Goal: Task Accomplishment & Management: Complete application form

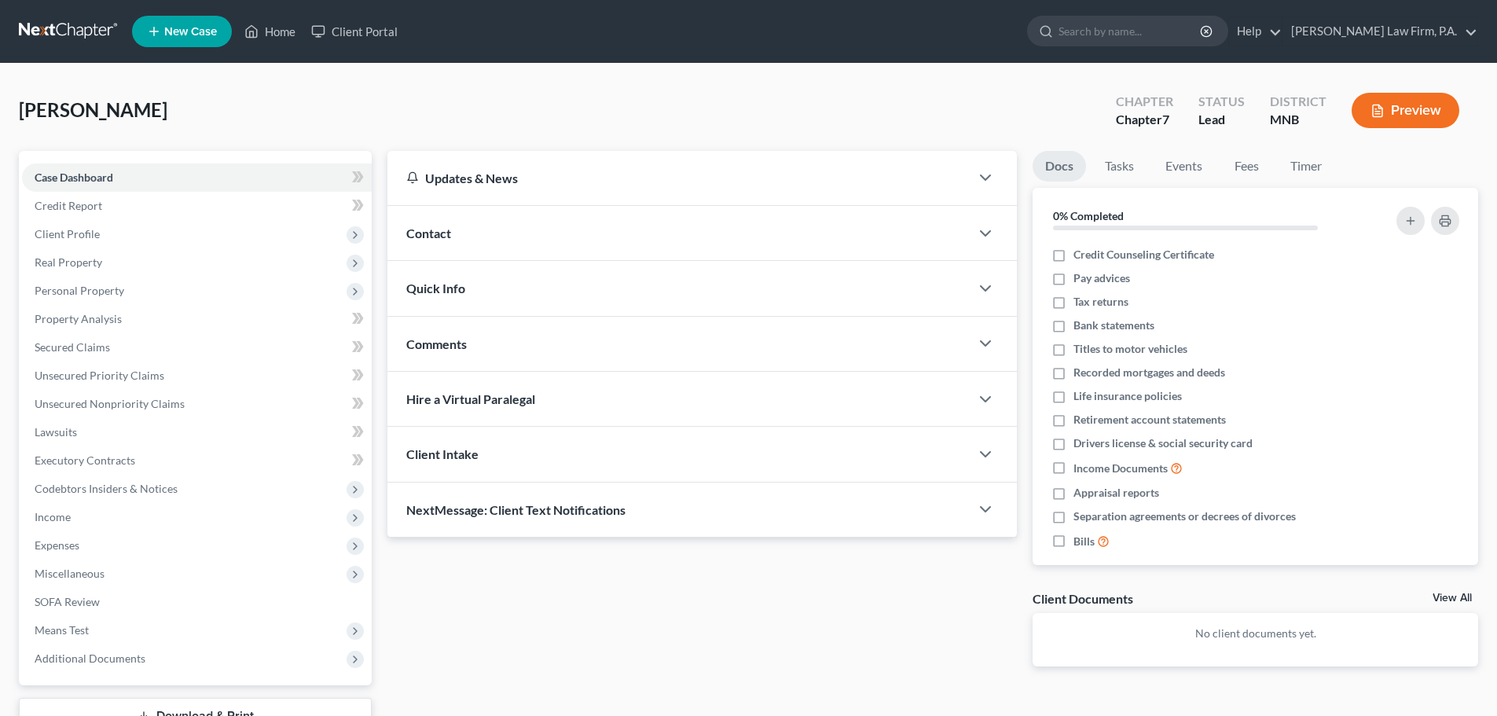
click at [116, 465] on span "Executory Contracts" at bounding box center [85, 459] width 101 height 13
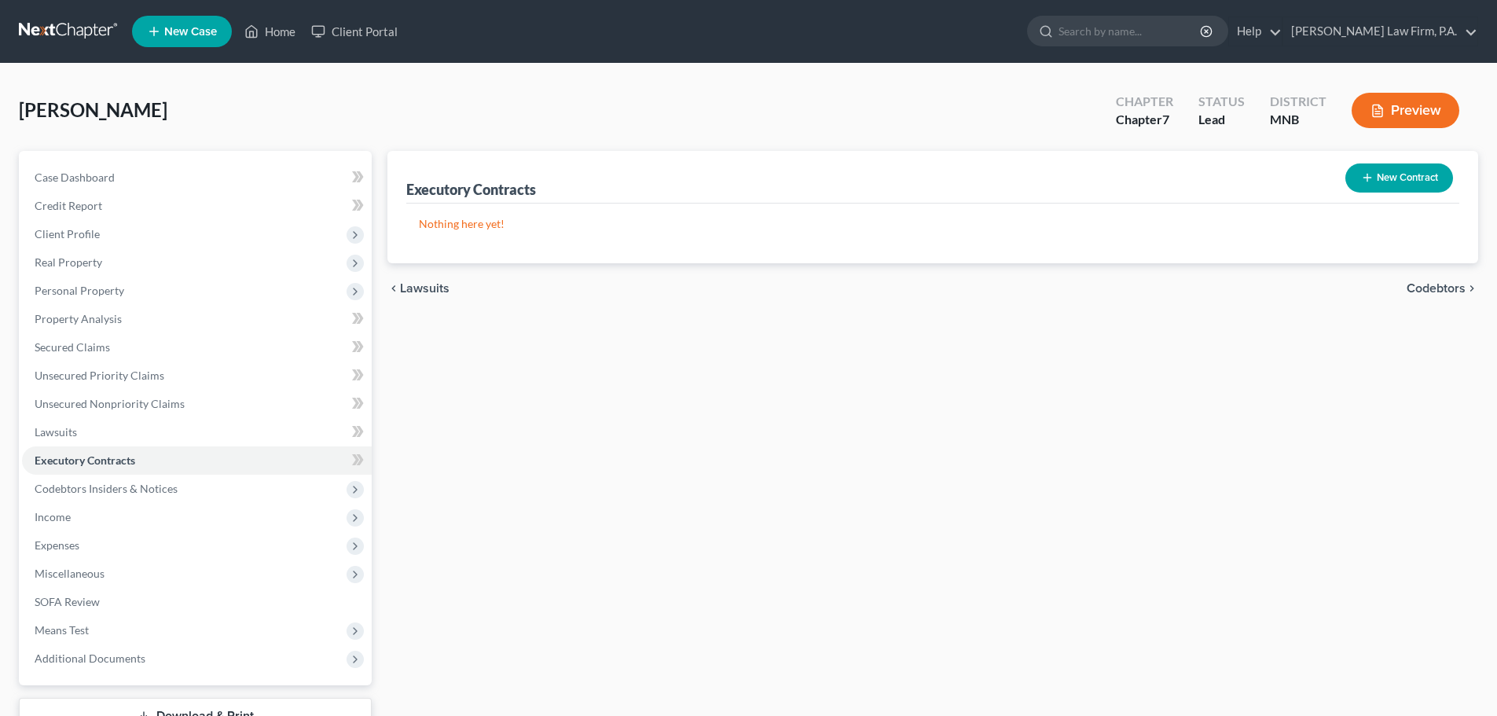
click at [1383, 180] on button "New Contract" at bounding box center [1399, 177] width 108 height 29
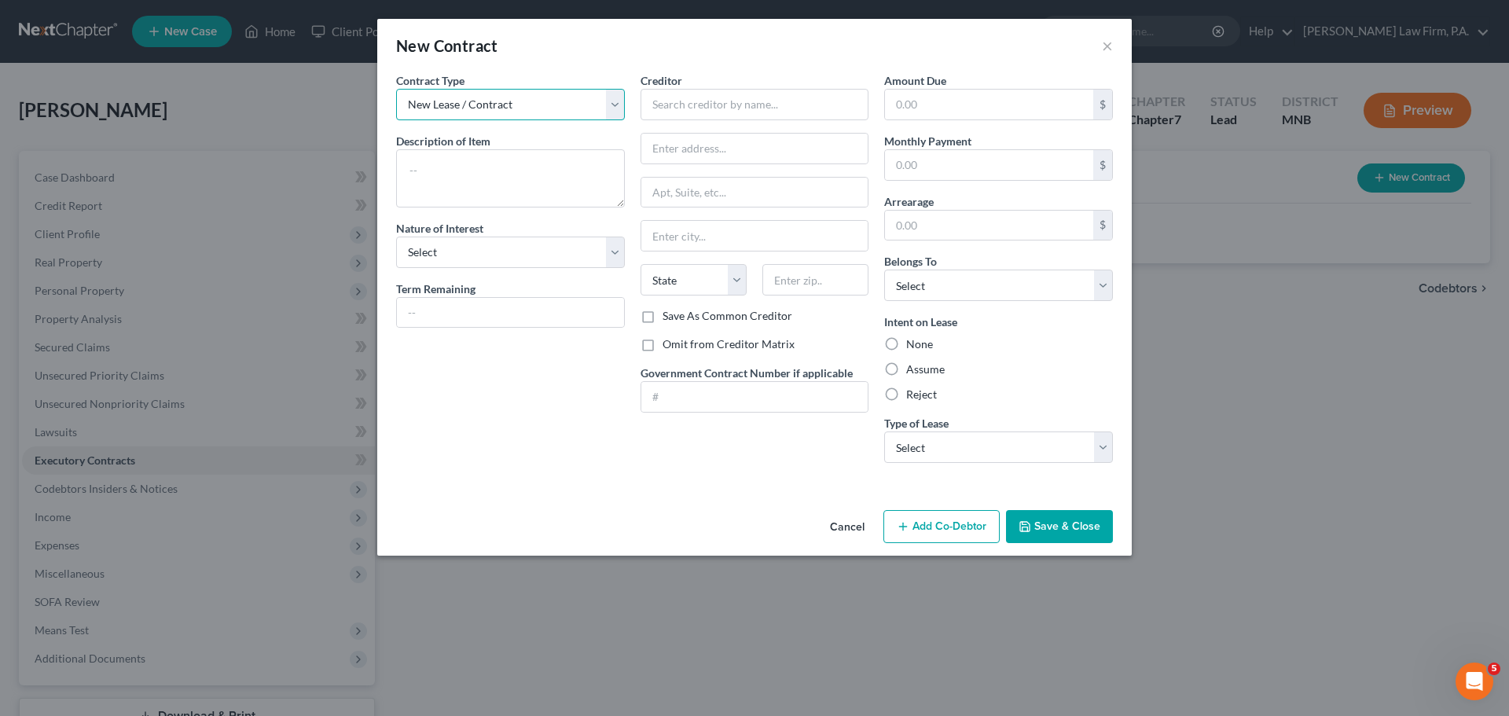
click at [614, 109] on select "New Lease / Contract New Timeshare" at bounding box center [510, 104] width 229 height 31
click at [494, 107] on select "New Lease / Contract New Timeshare" at bounding box center [510, 104] width 229 height 31
click at [582, 177] on textarea at bounding box center [510, 178] width 229 height 58
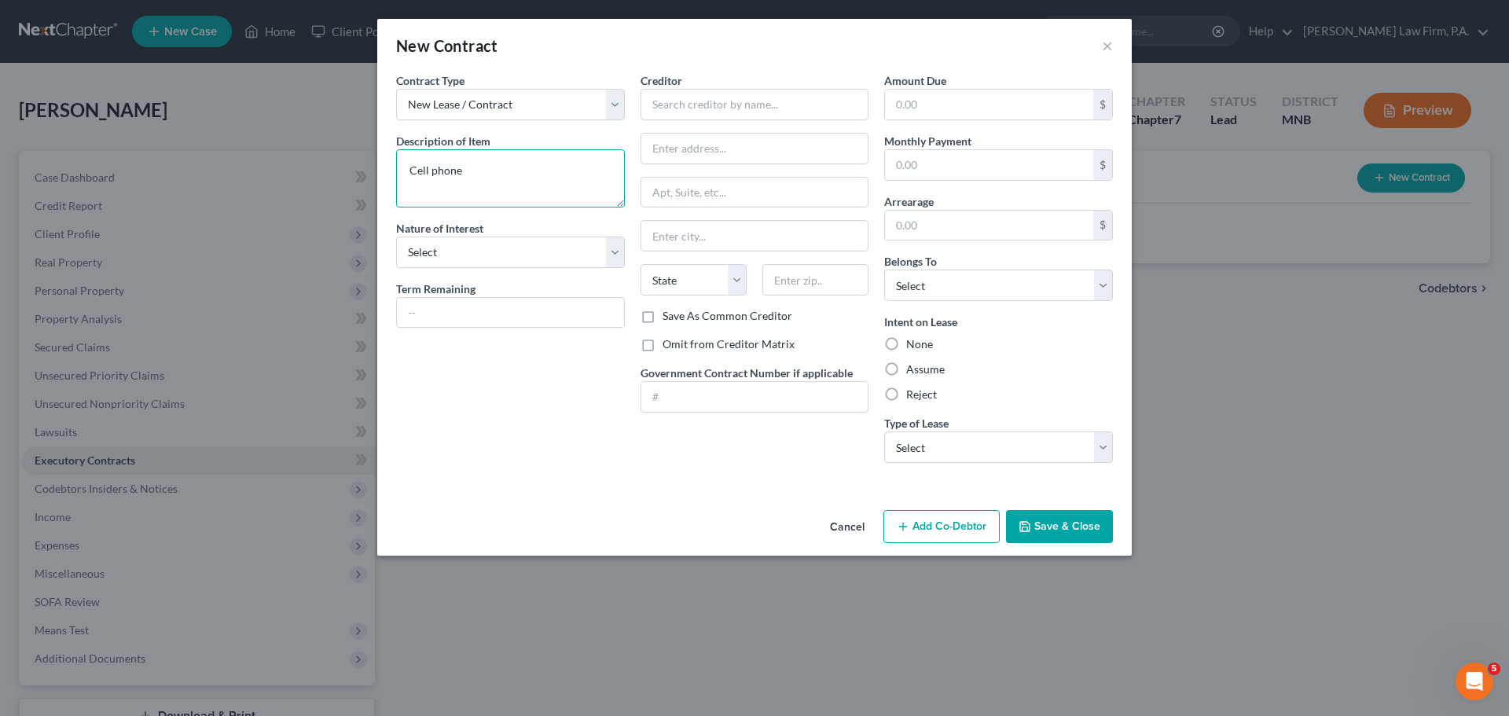
type textarea "Cell phone"
click at [618, 248] on select "Select Purchaser Agent Lessor Lessee" at bounding box center [510, 252] width 229 height 31
click at [618, 249] on select "Select Purchaser Agent Lessor Lessee" at bounding box center [510, 252] width 229 height 31
click at [724, 101] on input "text" at bounding box center [754, 104] width 229 height 31
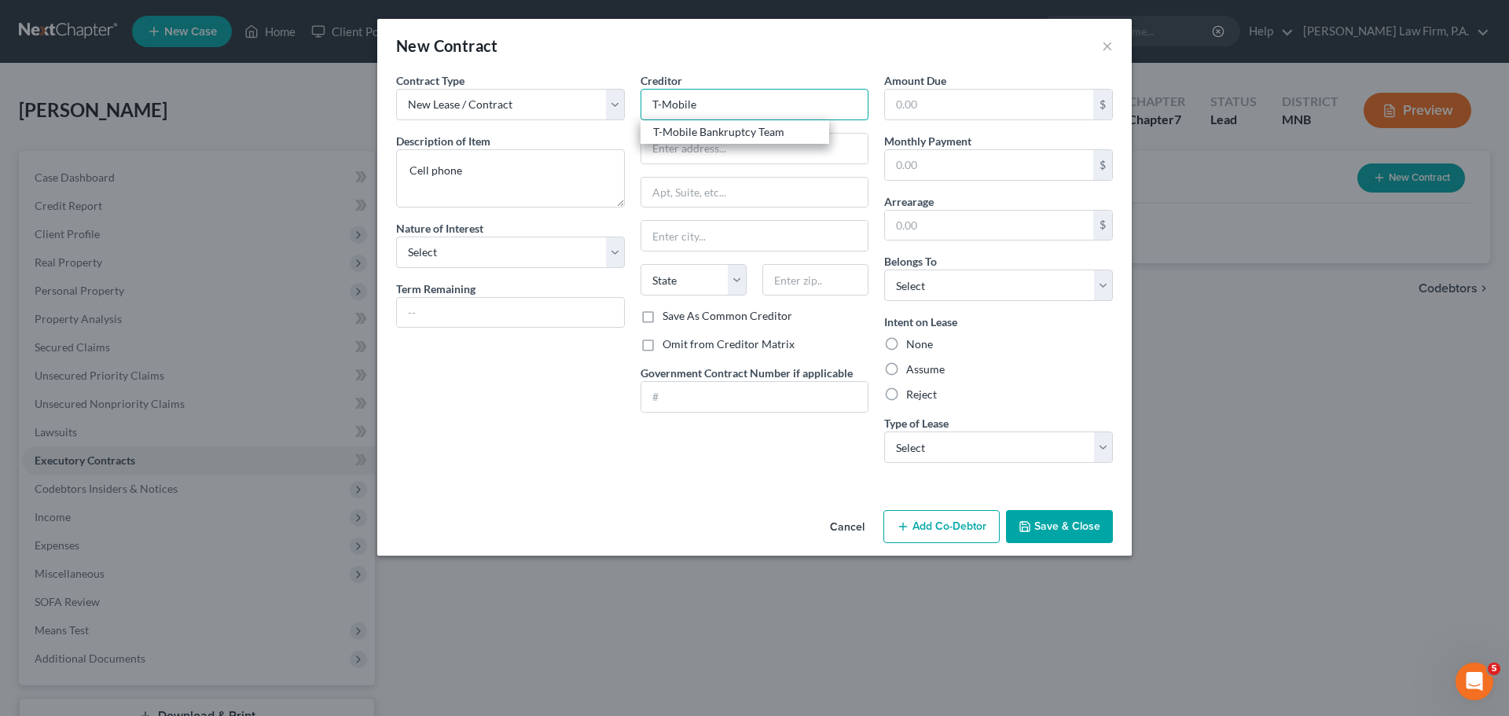
type input "T-Mobile"
click at [679, 154] on input "text" at bounding box center [754, 149] width 227 height 30
paste input "PO Box 53410"
type input "PO Box 53410"
click at [727, 243] on input "text" at bounding box center [754, 236] width 227 height 30
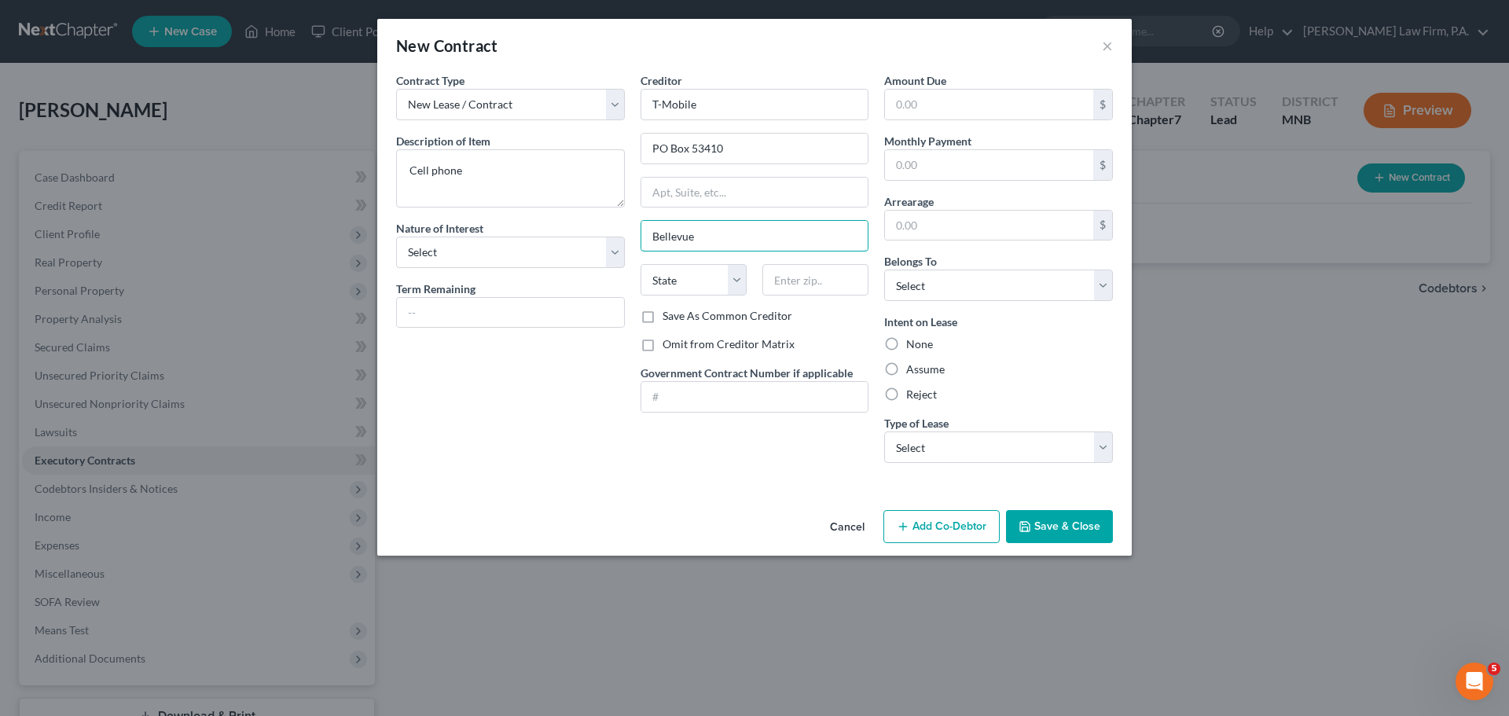
type input "Bellevue"
click at [740, 282] on select "State [US_STATE] AK AR AZ CA CO CT DE DC [GEOGRAPHIC_DATA] [GEOGRAPHIC_DATA] GU…" at bounding box center [693, 279] width 106 height 31
select select "50"
click at [640, 264] on select "State [US_STATE] AK AR AZ CA CO CT DE DC [GEOGRAPHIC_DATA] [GEOGRAPHIC_DATA] GU…" at bounding box center [693, 279] width 106 height 31
click at [783, 288] on input "text" at bounding box center [815, 279] width 106 height 31
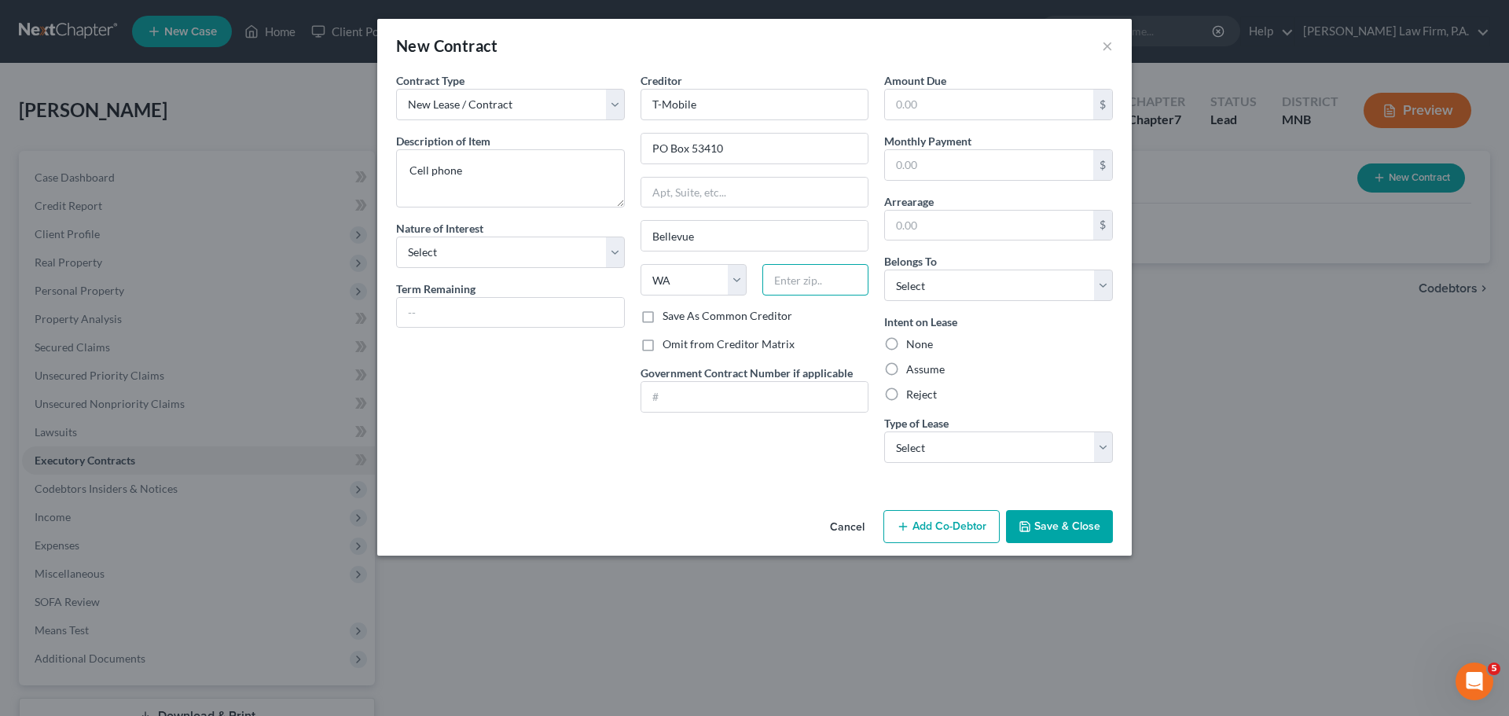
paste input "98015-3410"
type input "98015-3410"
click at [906, 372] on label "Assume" at bounding box center [925, 369] width 39 height 16
click at [912, 372] on input "Assume" at bounding box center [917, 366] width 10 height 10
radio input "true"
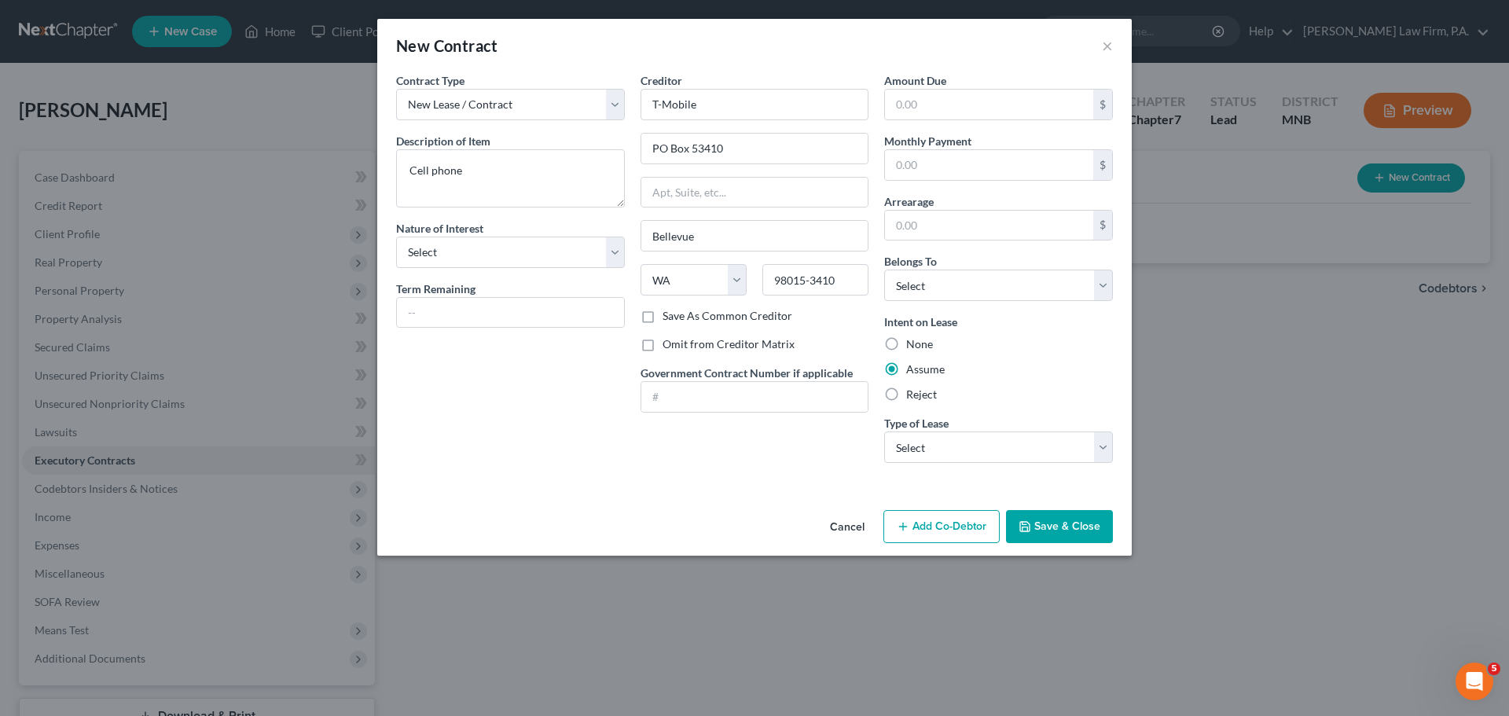
click at [1068, 524] on button "Save & Close" at bounding box center [1059, 526] width 107 height 33
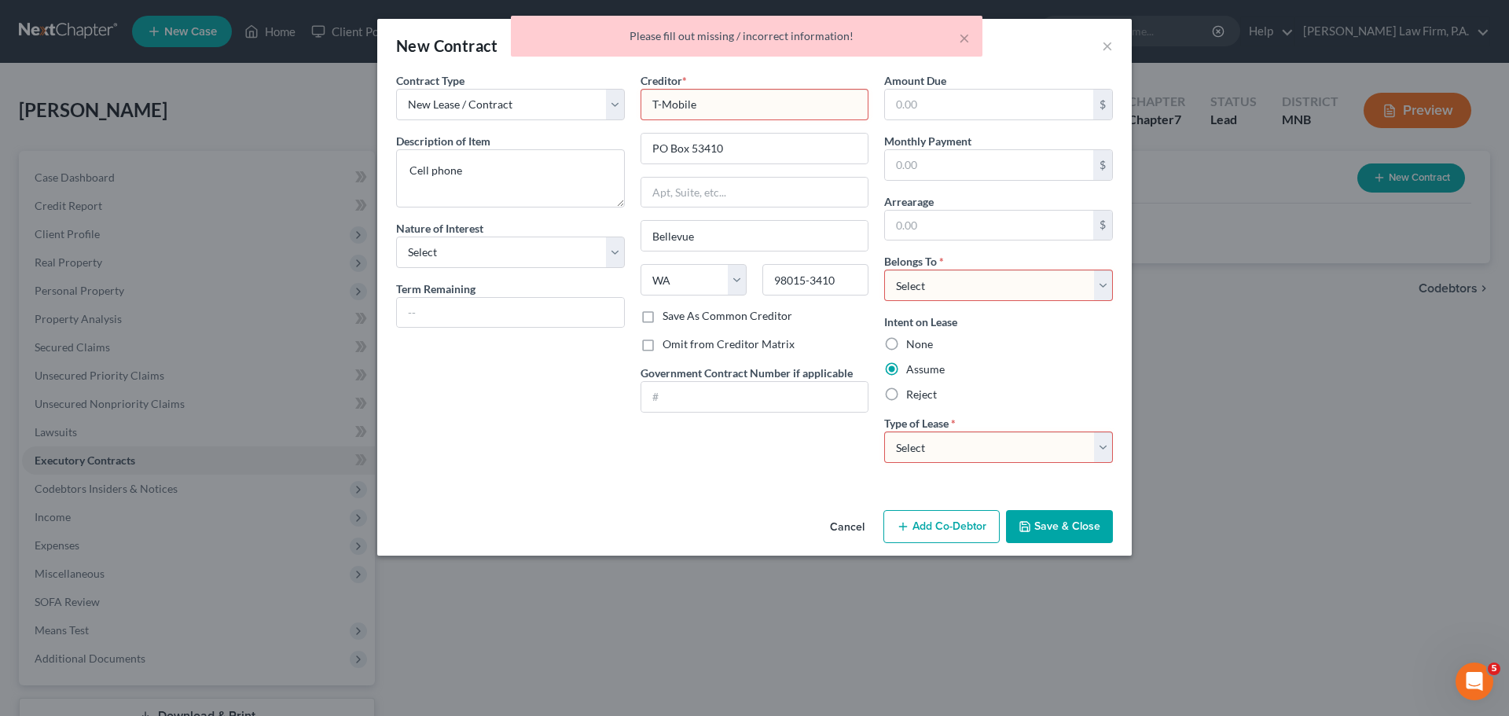
click at [1101, 452] on select "Select Real Estate Car Other" at bounding box center [998, 446] width 229 height 31
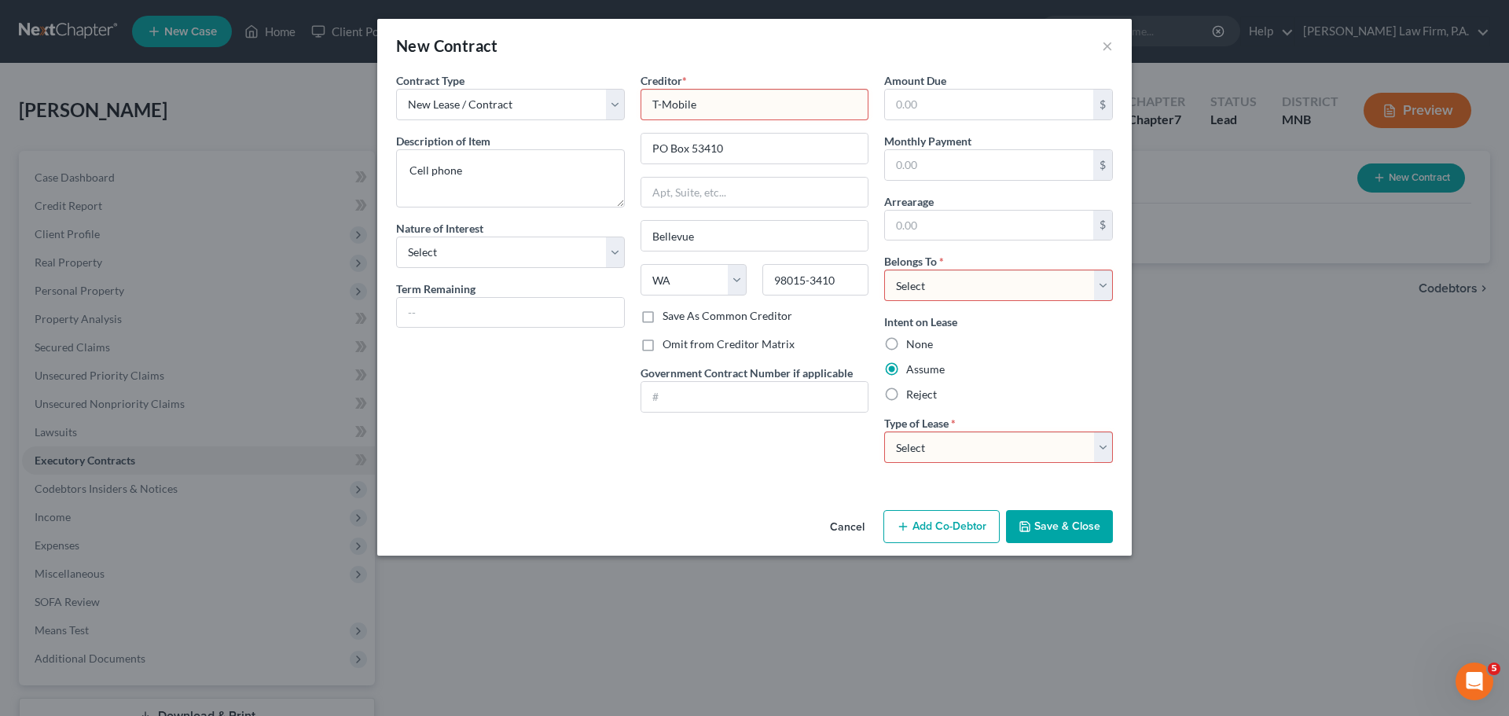
select select "2"
click at [884, 431] on select "Select Real Estate Car Other" at bounding box center [998, 446] width 229 height 31
click at [1101, 289] on select "Select Debtor 1 Only Debtor 2 Only Debtor 1 And Debtor 2 Only At Least One Of T…" at bounding box center [998, 285] width 229 height 31
select select "0"
click at [884, 270] on select "Select Debtor 1 Only Debtor 2 Only Debtor 1 And Debtor 2 Only At Least One Of T…" at bounding box center [998, 285] width 229 height 31
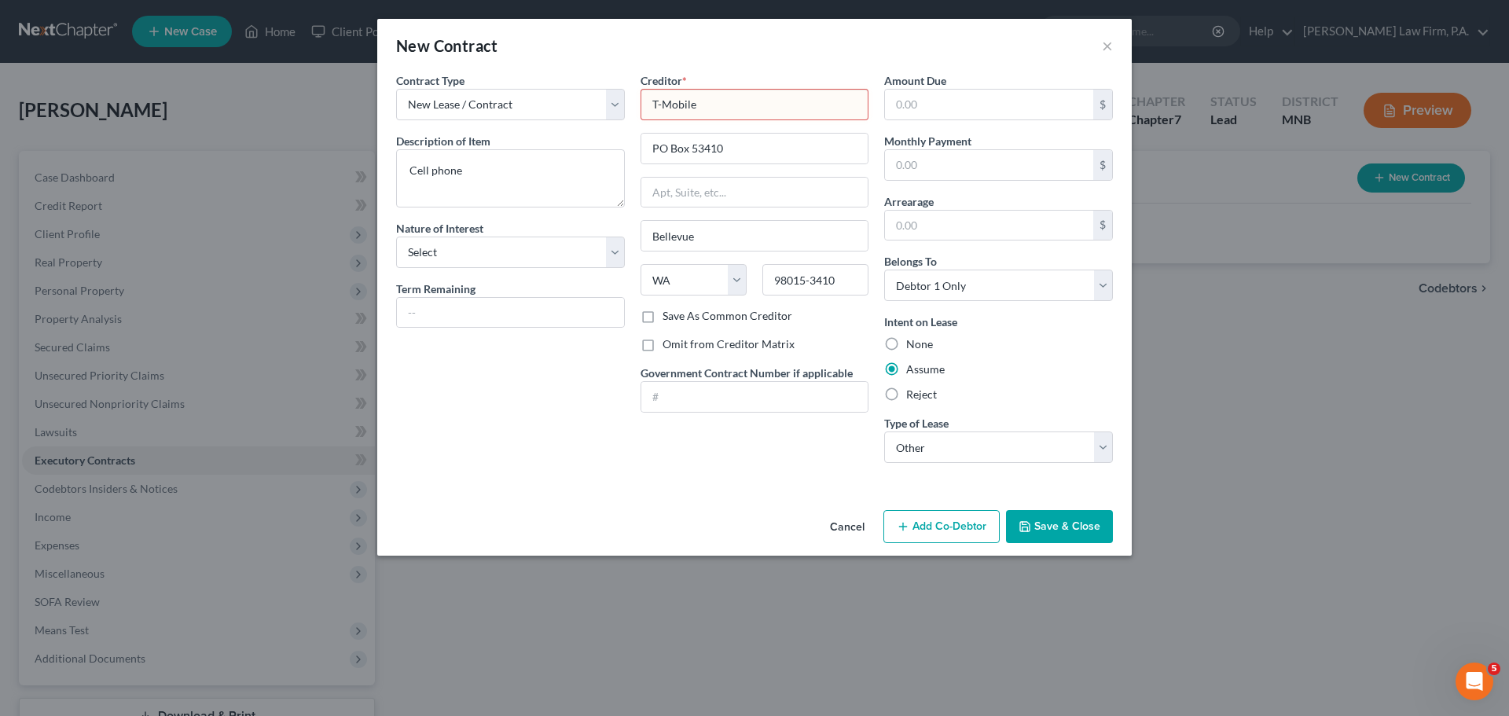
click at [1049, 534] on button "Save & Close" at bounding box center [1059, 526] width 107 height 33
click at [798, 101] on input "T-Mobile" at bounding box center [754, 104] width 229 height 31
click at [783, 145] on input "PO Box 53410" at bounding box center [754, 149] width 227 height 30
click at [753, 105] on input "T-Mobile" at bounding box center [754, 104] width 229 height 31
type input "T"
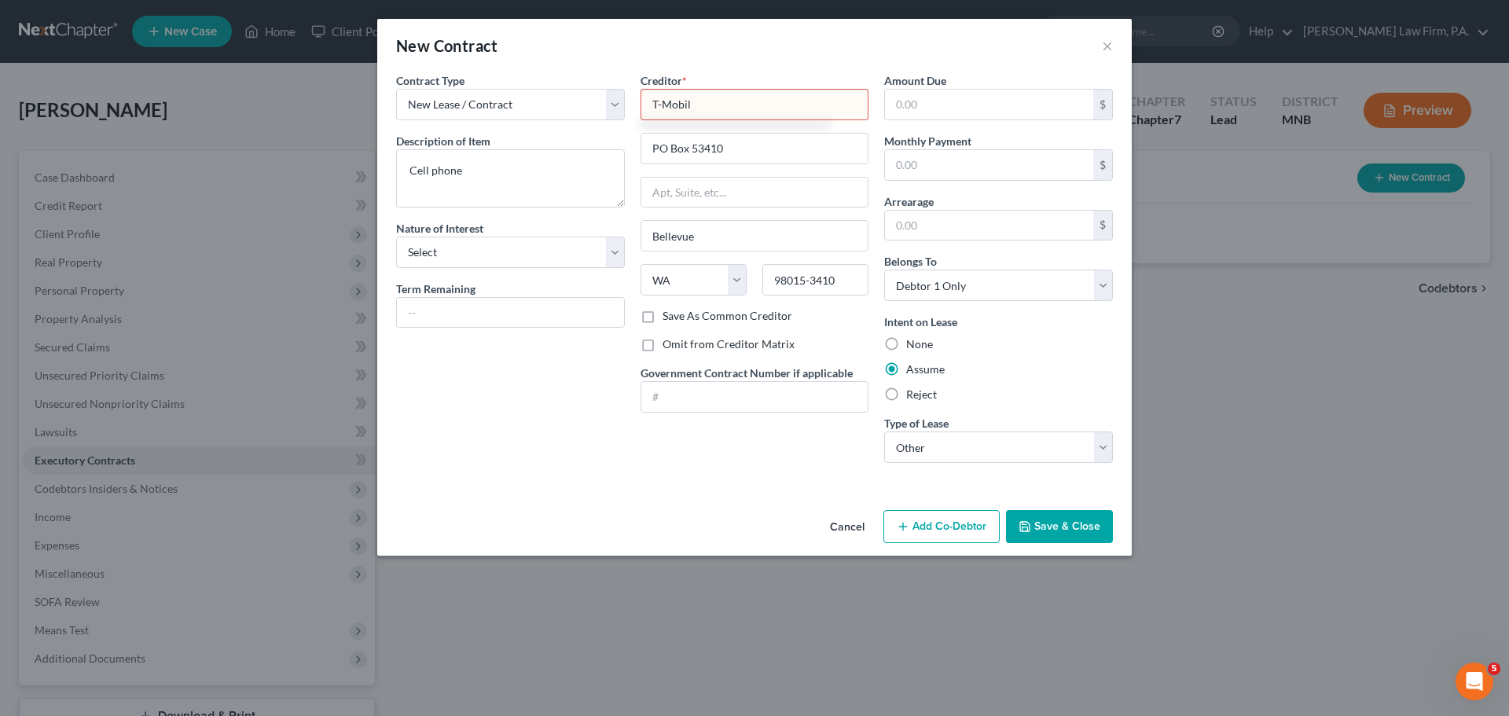
type input "T-Mobile"
click at [614, 108] on select "New Lease / Contract New Timeshare" at bounding box center [510, 104] width 229 height 31
click at [538, 105] on select "New Lease / Contract New Timeshare" at bounding box center [510, 104] width 229 height 31
click at [728, 108] on input "T-Mobile" at bounding box center [754, 104] width 229 height 31
click at [1061, 526] on button "Save & Close" at bounding box center [1059, 526] width 107 height 33
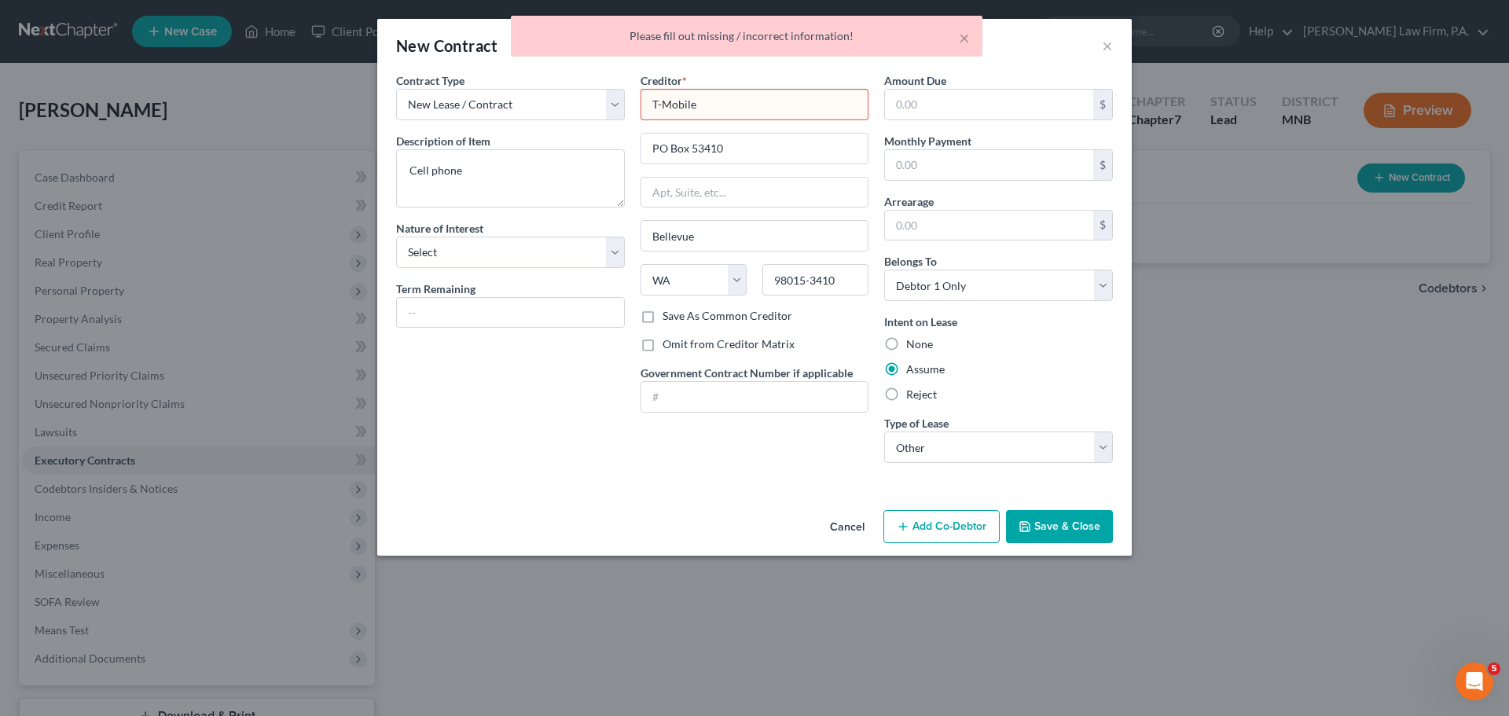
click at [682, 77] on span "*" at bounding box center [684, 80] width 5 height 17
click at [714, 109] on input "T-Mobile" at bounding box center [754, 104] width 229 height 31
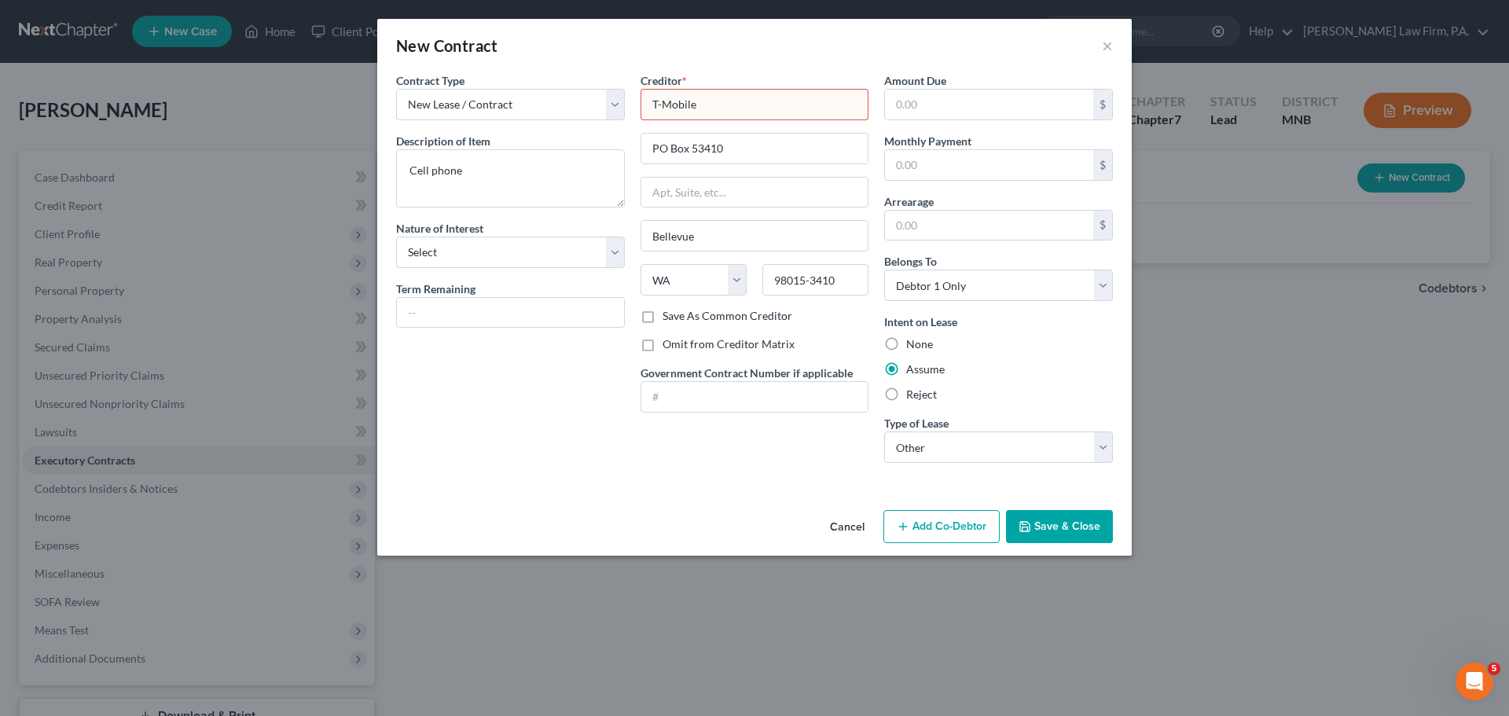
click at [678, 82] on span "Creditor" at bounding box center [661, 80] width 42 height 13
click at [668, 81] on span "Creditor" at bounding box center [661, 80] width 42 height 13
click at [686, 79] on span "*" at bounding box center [684, 80] width 5 height 17
click at [847, 531] on button "Cancel" at bounding box center [847, 527] width 60 height 31
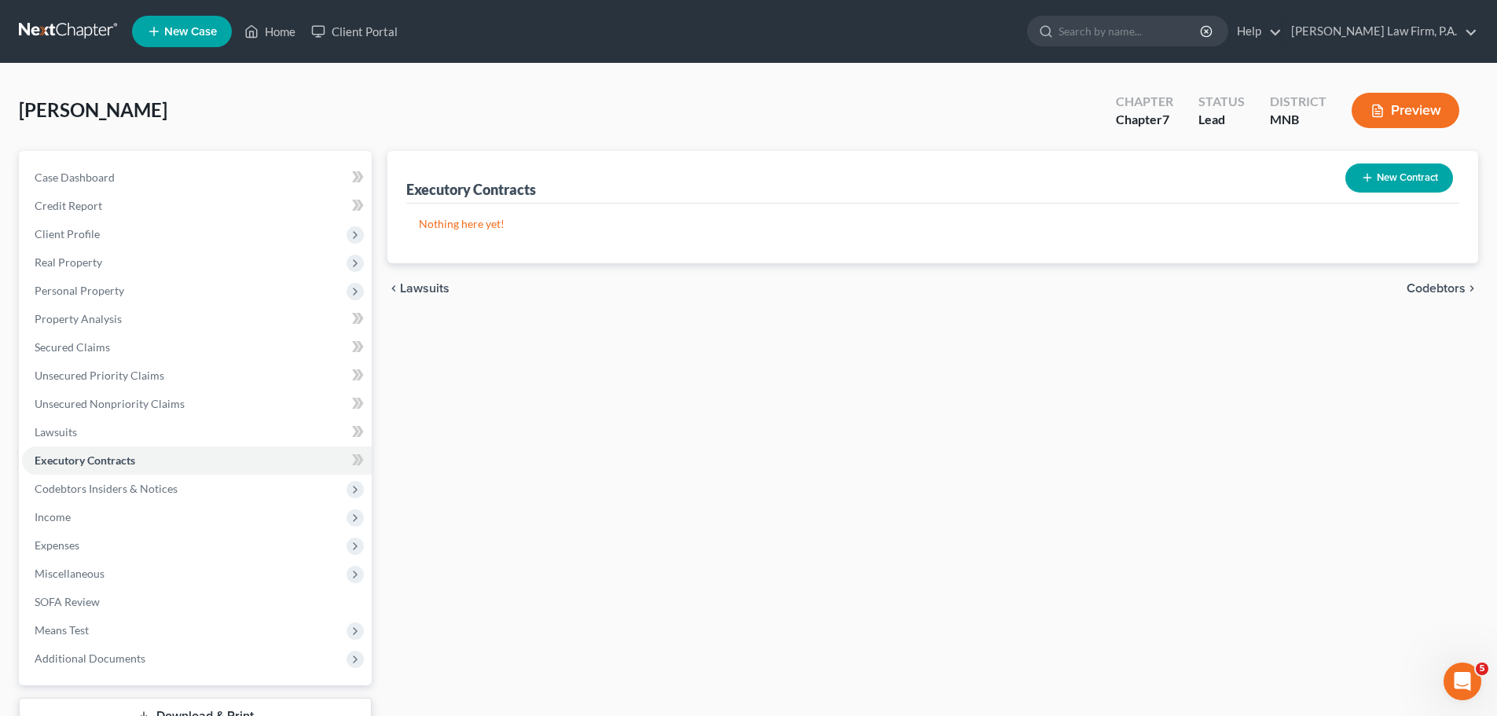
click at [116, 463] on span "Executory Contracts" at bounding box center [85, 459] width 101 height 13
click at [1417, 175] on button "New Contract" at bounding box center [1399, 177] width 108 height 29
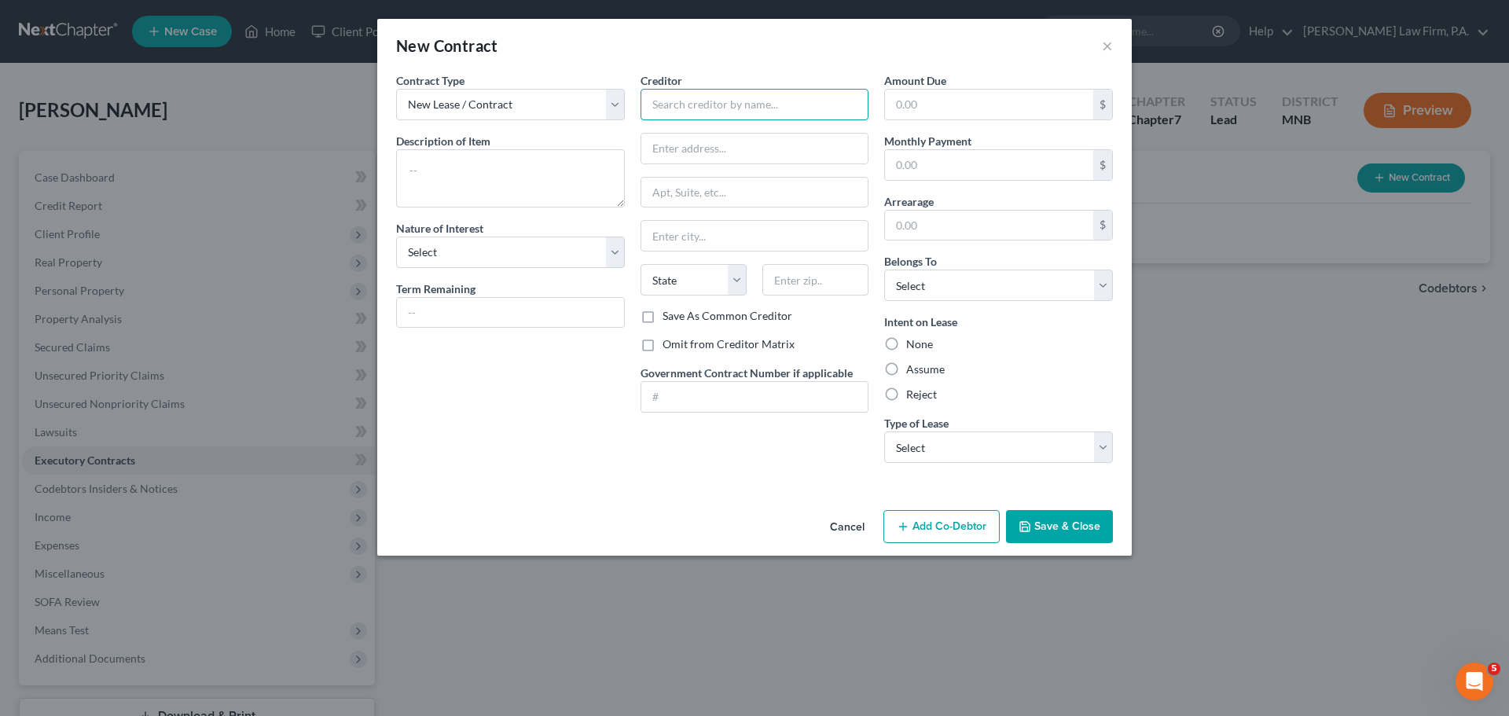
click at [679, 105] on input "text" at bounding box center [754, 104] width 229 height 31
type input "T-Mobile"
click at [713, 152] on input "text" at bounding box center [754, 149] width 227 height 30
paste input "PO Box 53410"
type input "PO Box 53410"
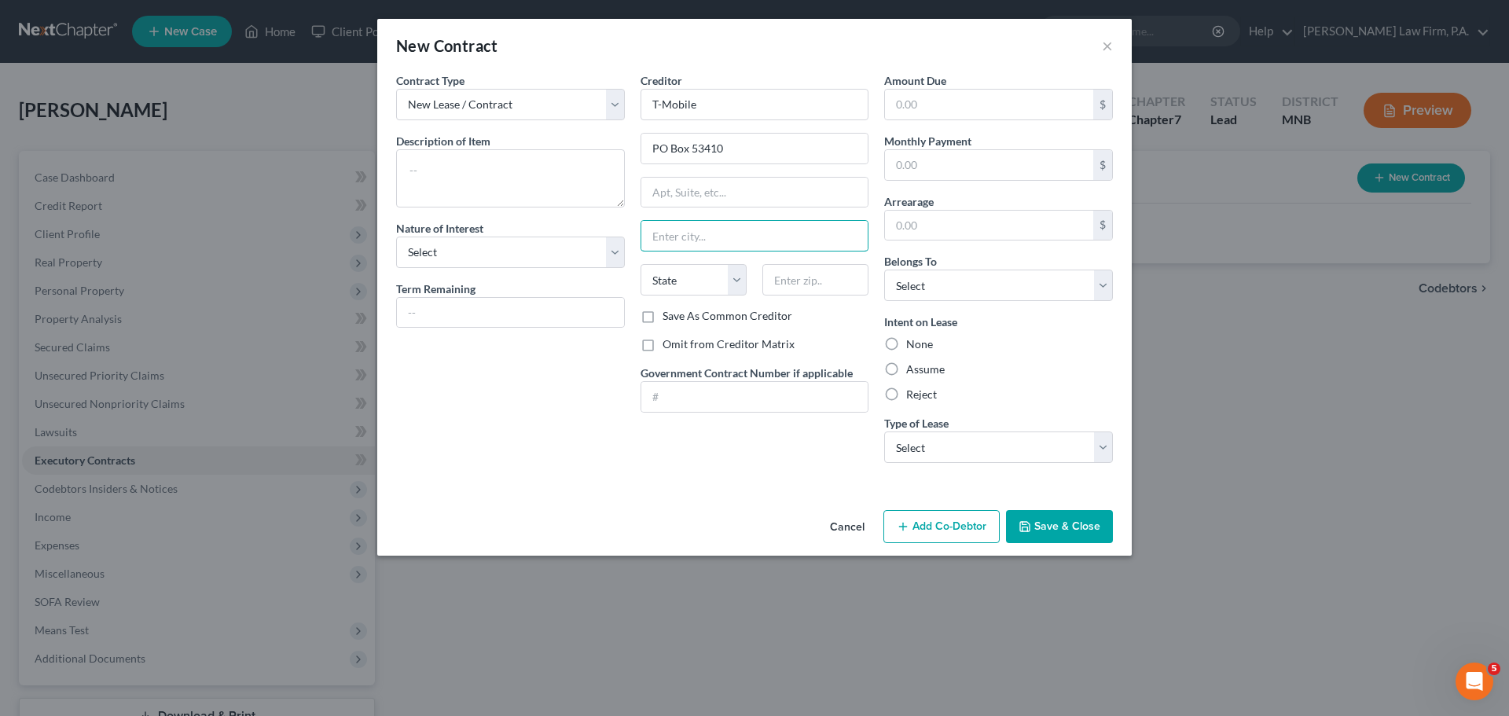
click at [696, 240] on input "text" at bounding box center [754, 236] width 227 height 30
type input "Bellevue"
click at [734, 284] on select "State [US_STATE] AK AR AZ CA CO CT DE DC [GEOGRAPHIC_DATA] [GEOGRAPHIC_DATA] GU…" at bounding box center [693, 279] width 106 height 31
select select "50"
click at [640, 264] on select "State [US_STATE] AK AR AZ CA CO CT DE DC [GEOGRAPHIC_DATA] [GEOGRAPHIC_DATA] GU…" at bounding box center [693, 279] width 106 height 31
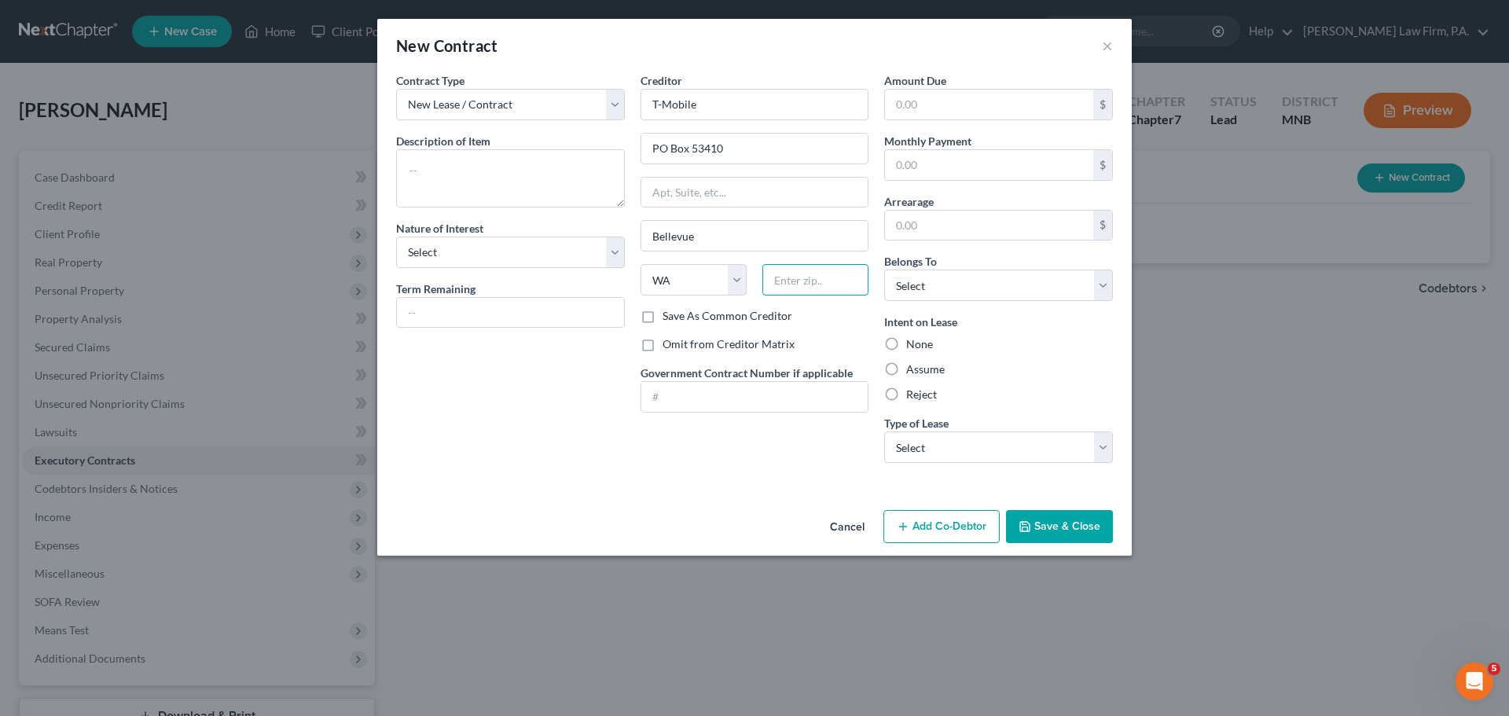
click at [794, 277] on input "text" at bounding box center [815, 279] width 106 height 31
paste input "98015-3410"
type input "98015-3410"
click at [616, 254] on select "Select Purchaser Agent Lessor Lessee" at bounding box center [510, 252] width 229 height 31
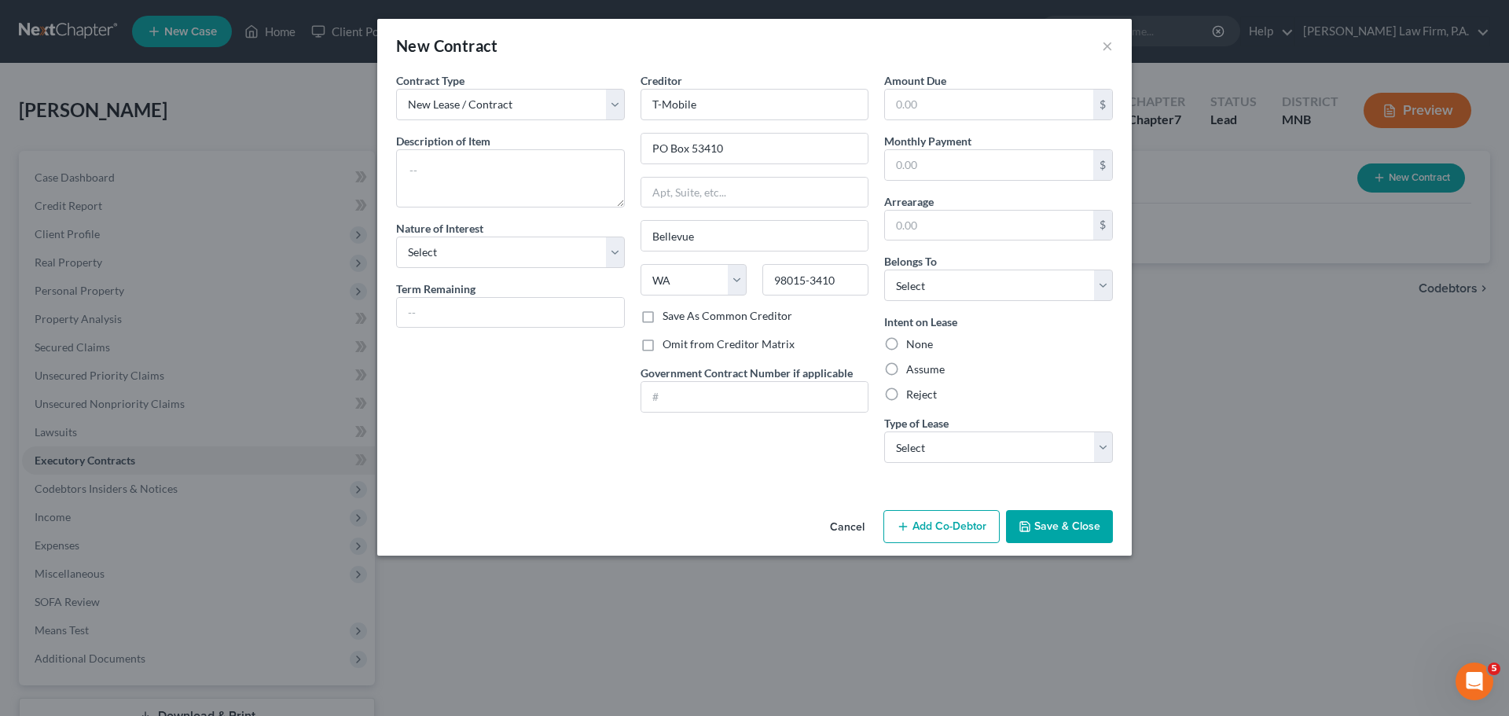
drag, startPoint x: 890, startPoint y: 364, endPoint x: 927, endPoint y: 387, distance: 43.8
click at [906, 366] on label "Assume" at bounding box center [925, 369] width 39 height 16
click at [912, 366] on input "Assume" at bounding box center [917, 366] width 10 height 10
radio input "true"
click at [1102, 449] on select "Select Real Estate Car Other" at bounding box center [998, 446] width 229 height 31
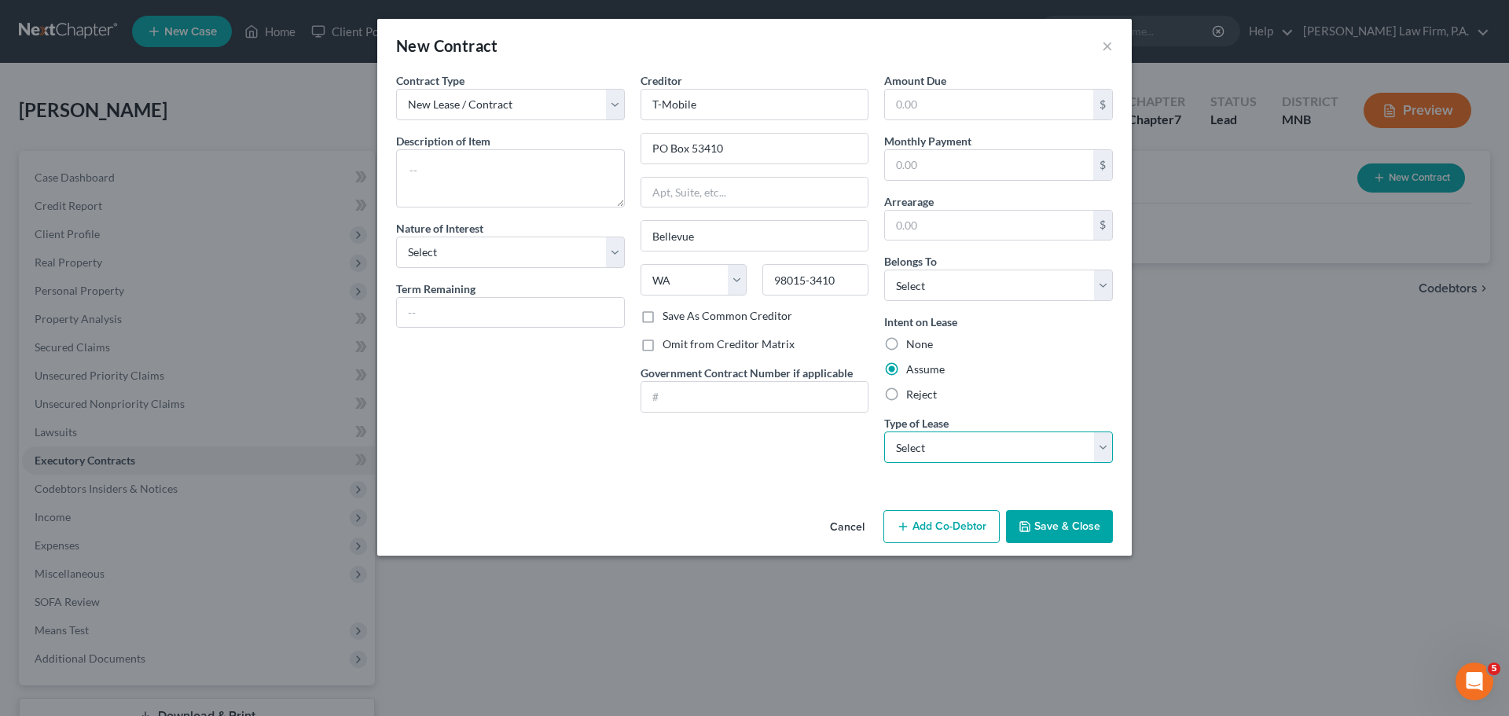
select select "2"
click at [884, 431] on select "Select Real Estate Car Other" at bounding box center [998, 446] width 229 height 31
click at [614, 261] on select "Select Purchaser Agent Lessor Lessee" at bounding box center [510, 252] width 229 height 31
click at [1065, 532] on button "Save & Close" at bounding box center [1059, 526] width 107 height 33
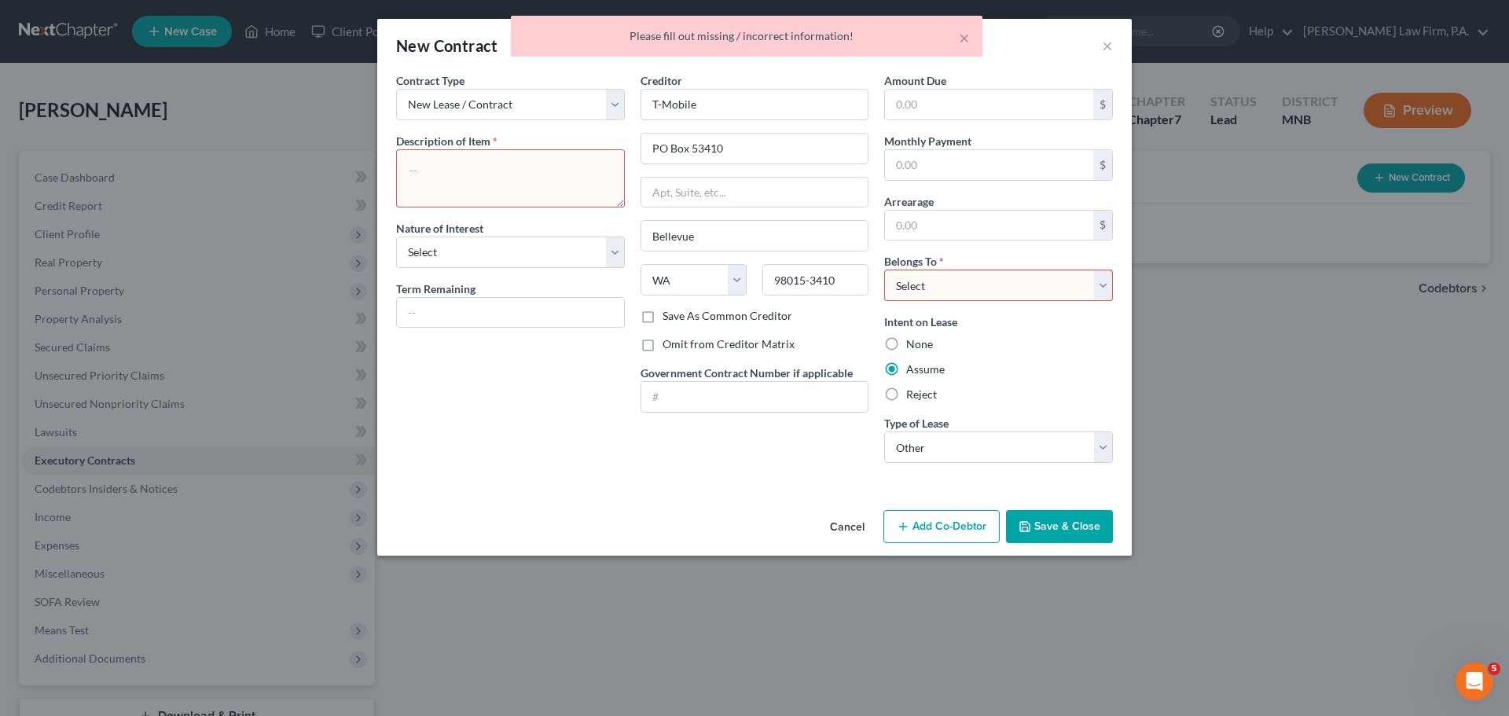
click at [509, 167] on textarea at bounding box center [510, 178] width 229 height 58
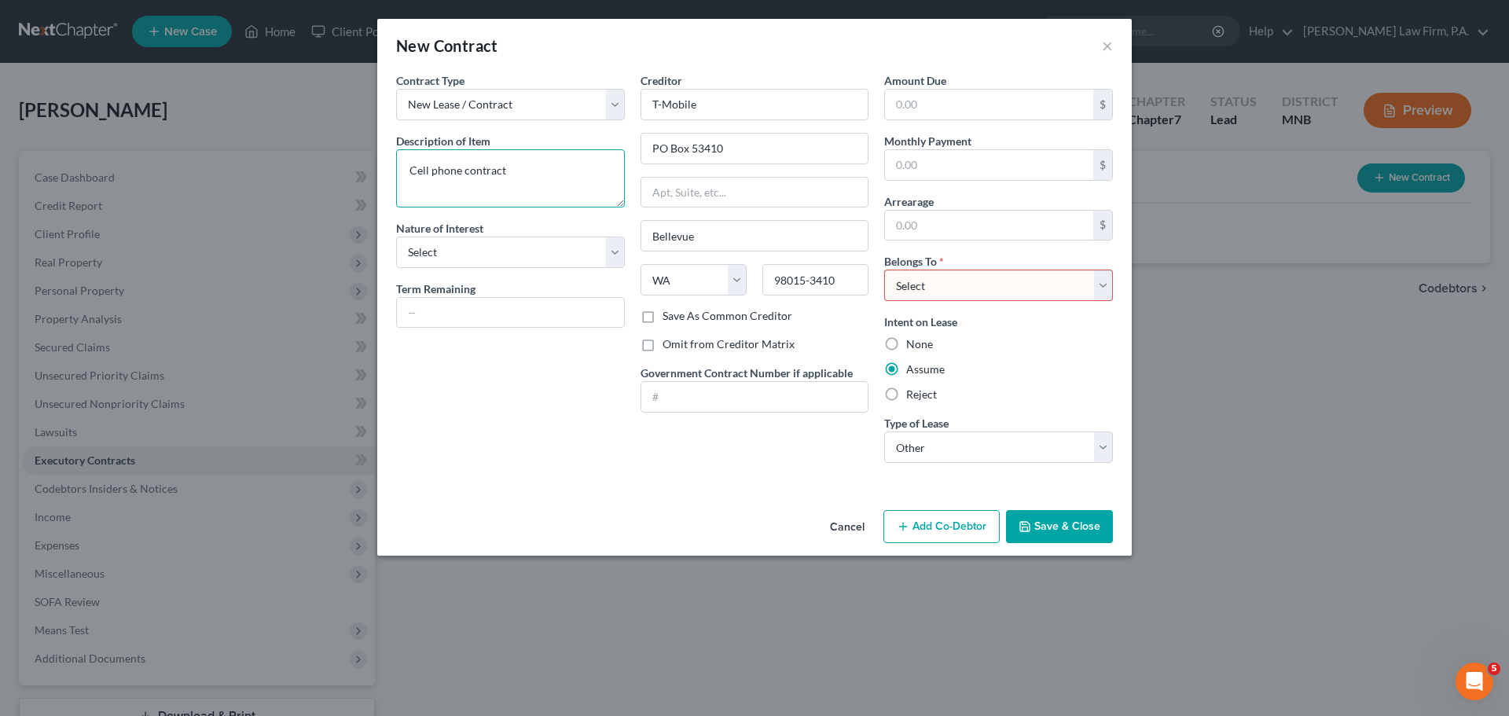
type textarea "Cell phone contract"
click at [1050, 529] on button "Save & Close" at bounding box center [1059, 526] width 107 height 33
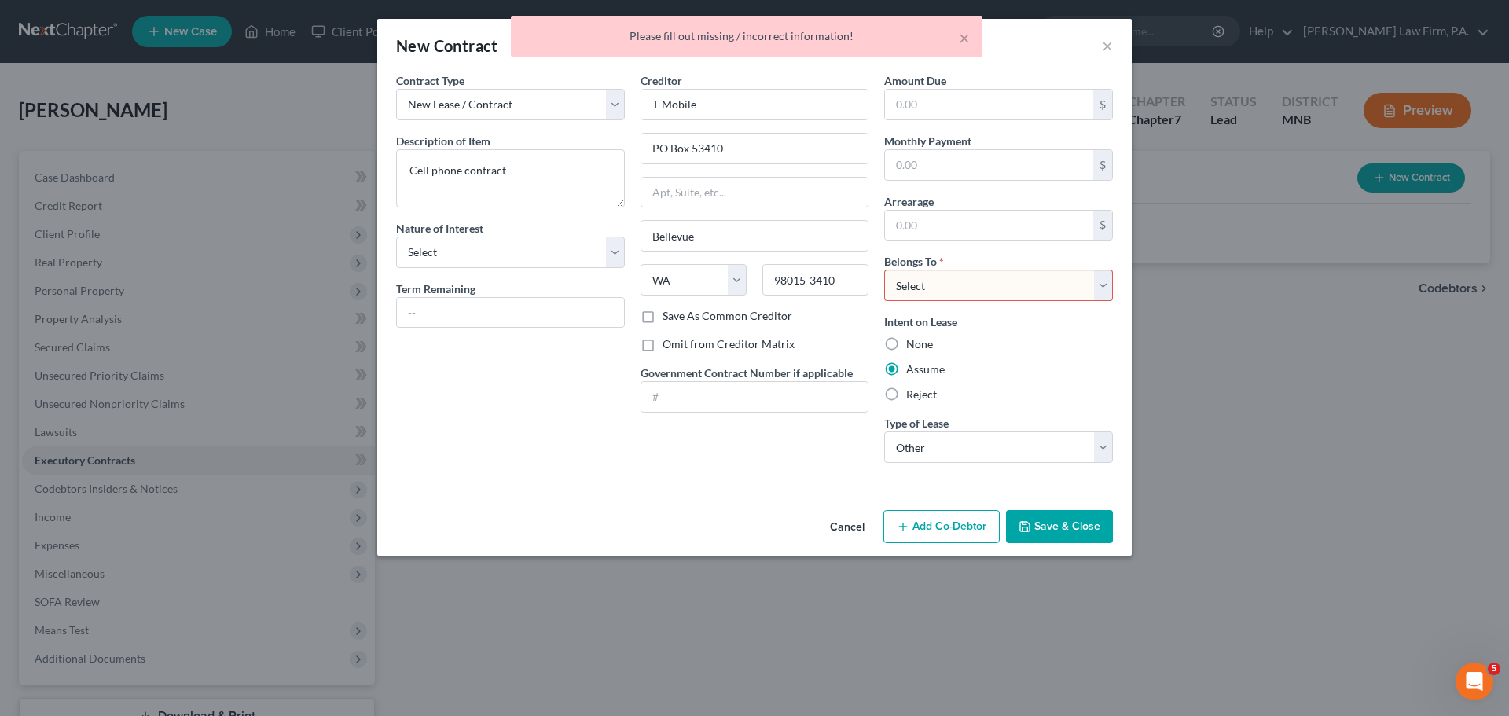
click at [1103, 289] on select "Select Debtor 1 Only Debtor 2 Only Debtor 1 And Debtor 2 Only At Least One Of T…" at bounding box center [998, 285] width 229 height 31
select select "0"
click at [884, 270] on select "Select Debtor 1 Only Debtor 2 Only Debtor 1 And Debtor 2 Only At Least One Of T…" at bounding box center [998, 285] width 229 height 31
click at [1046, 534] on button "Save & Close" at bounding box center [1059, 526] width 107 height 33
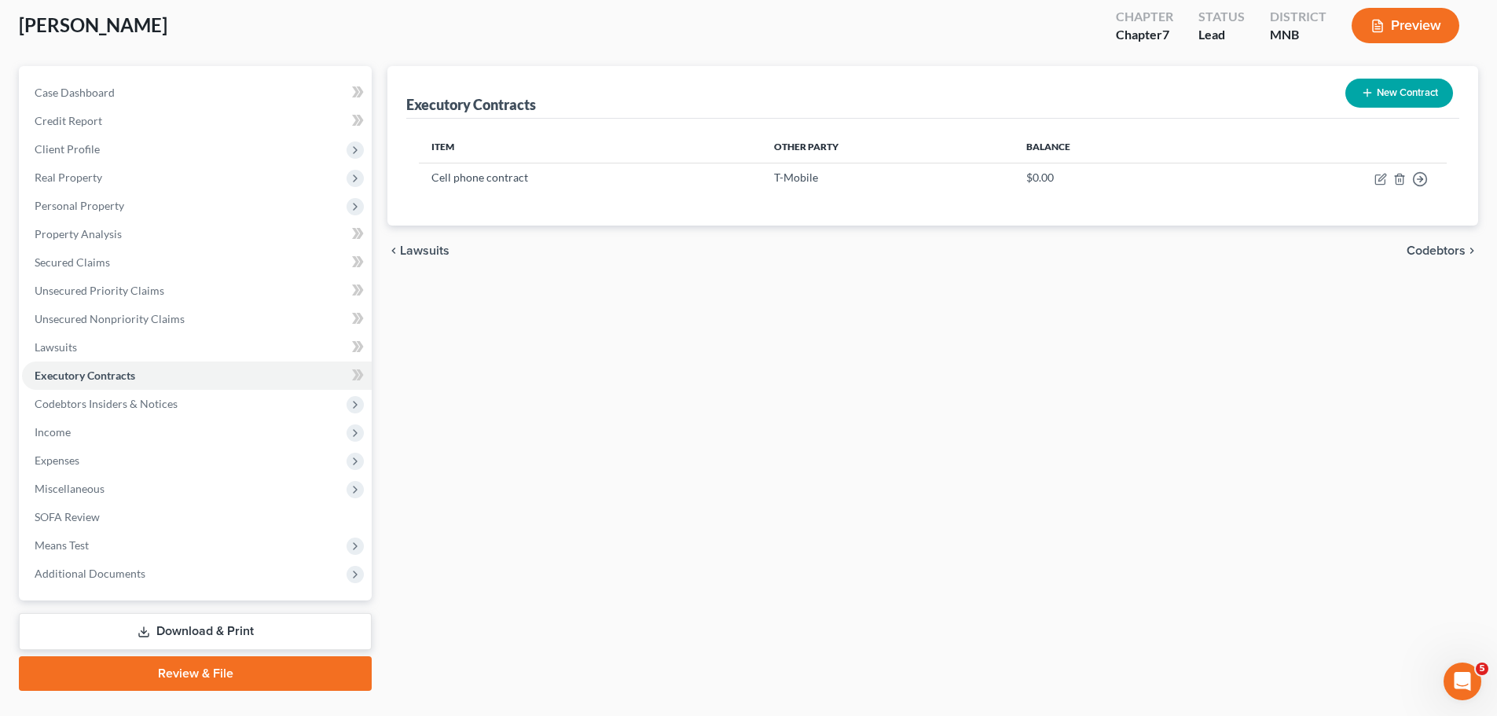
scroll to position [119, 0]
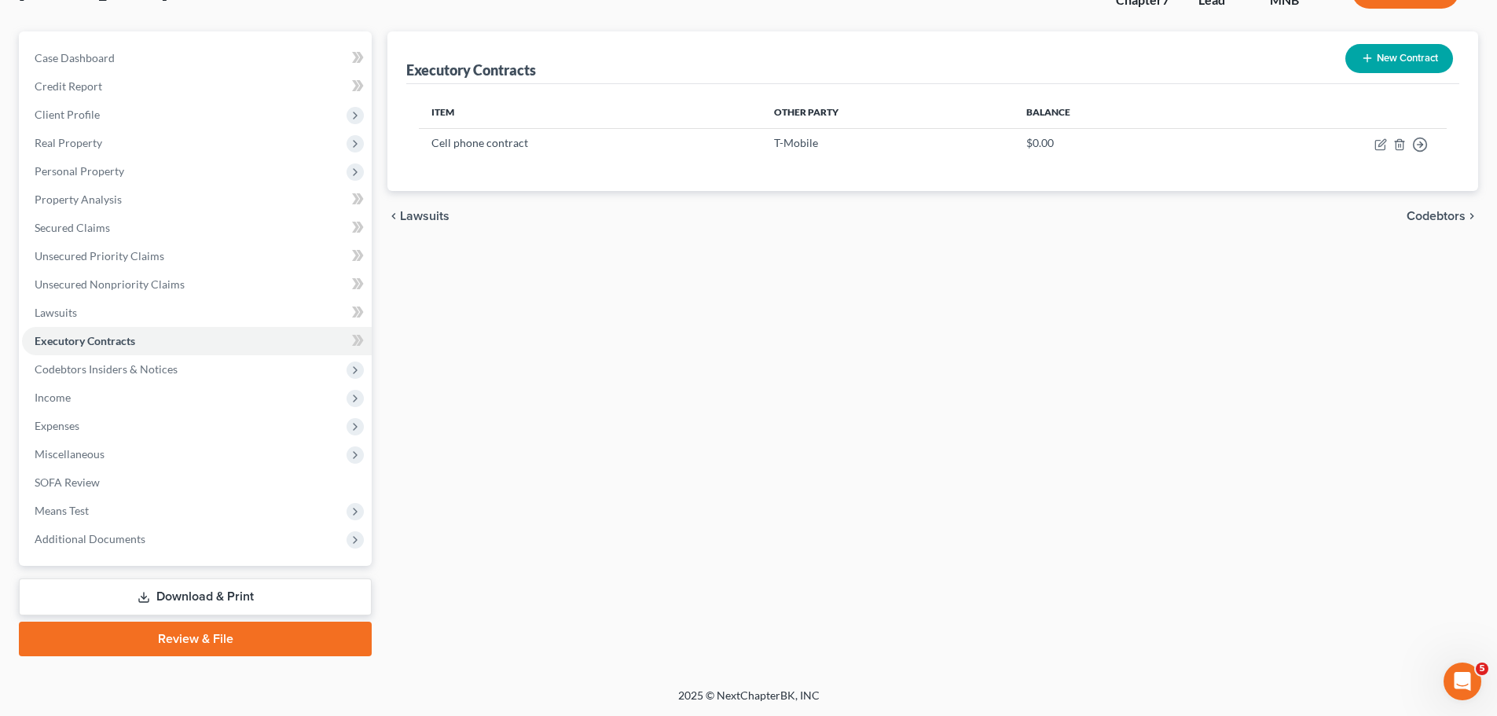
click at [217, 597] on link "Download & Print" at bounding box center [195, 596] width 353 height 37
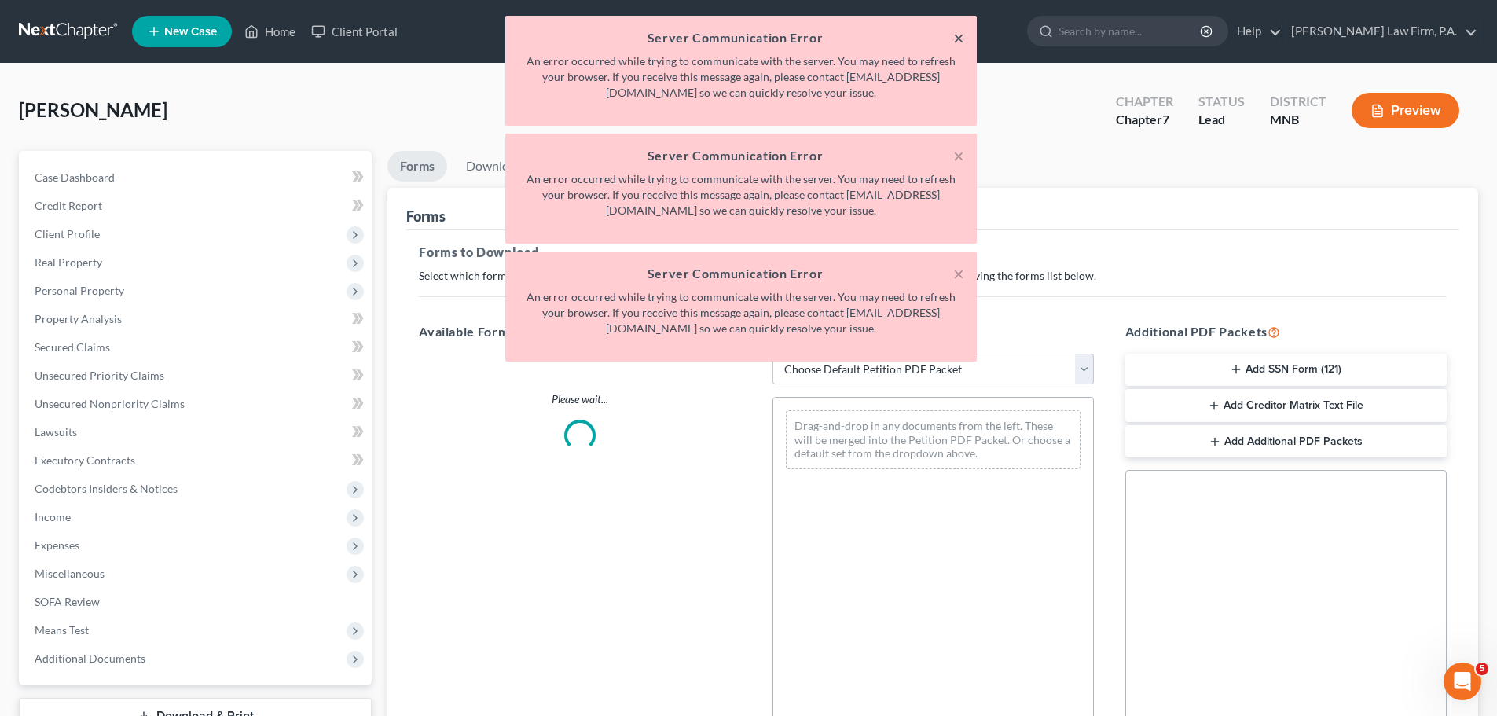
click at [958, 36] on button "×" at bounding box center [958, 37] width 11 height 19
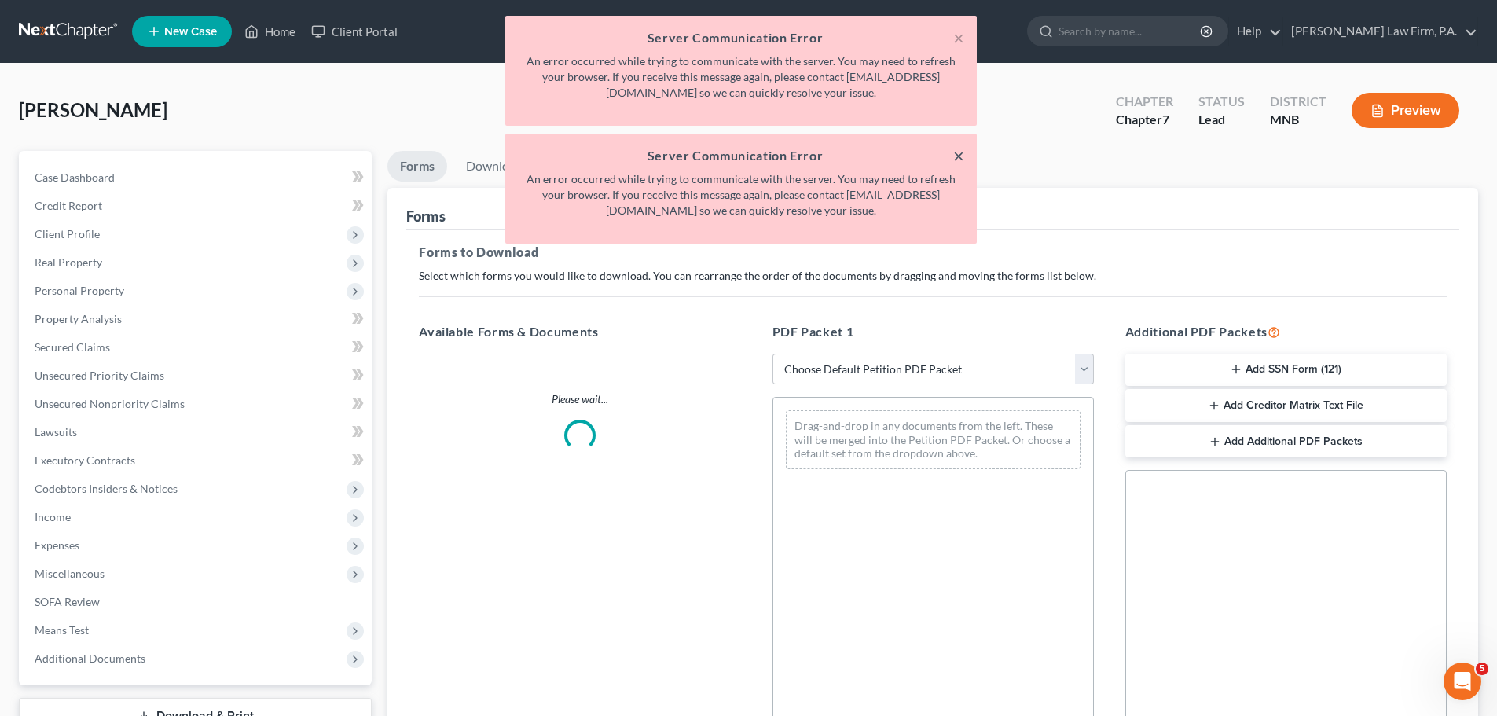
click at [961, 156] on button "×" at bounding box center [958, 155] width 11 height 19
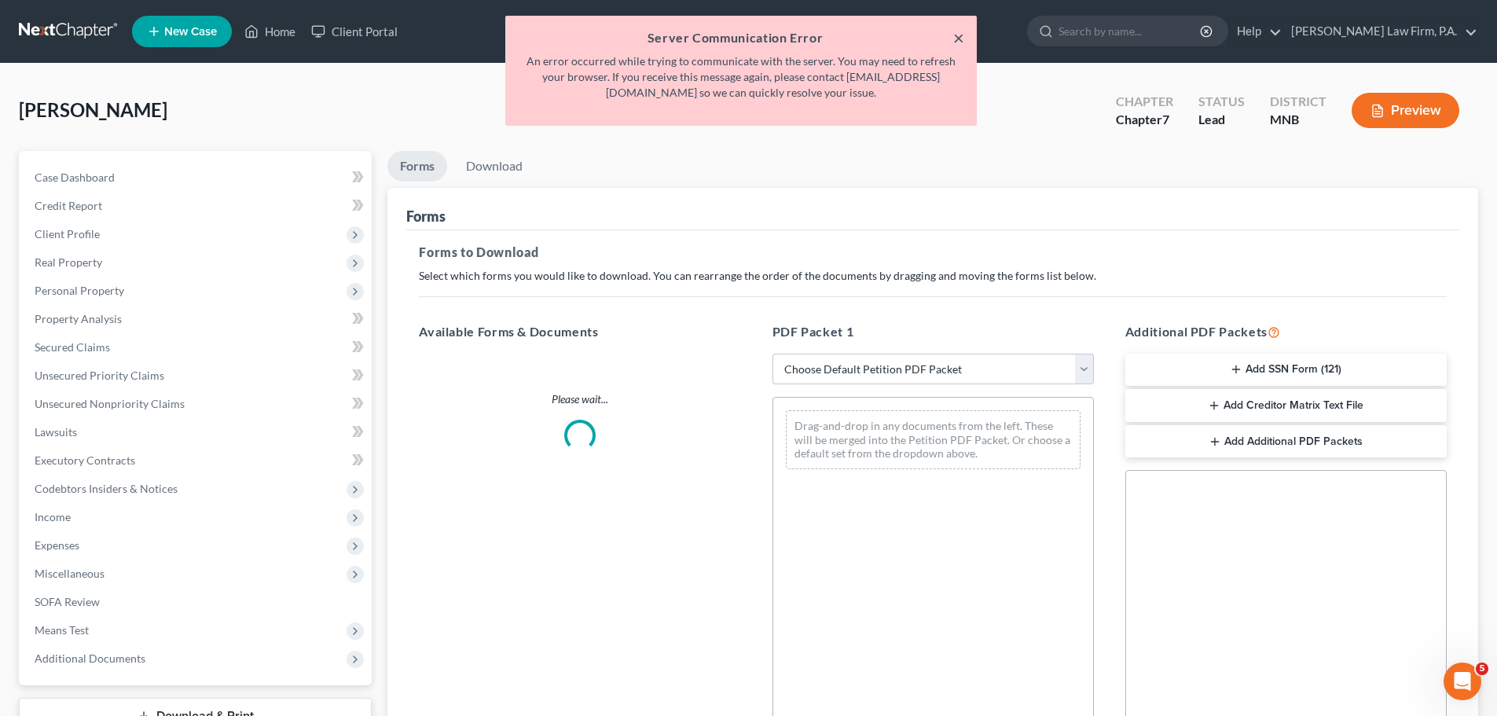
click at [961, 35] on button "×" at bounding box center [958, 37] width 11 height 19
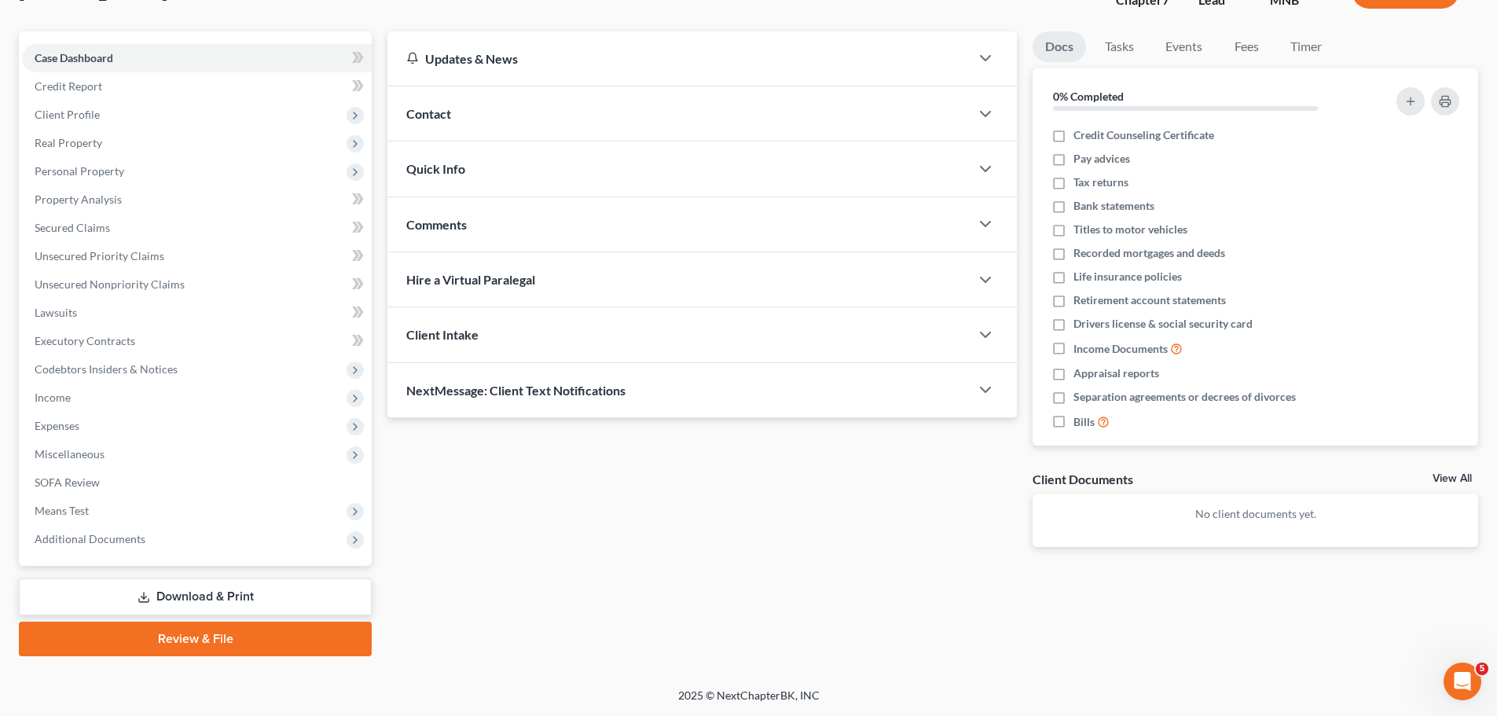
click at [211, 597] on link "Download & Print" at bounding box center [195, 596] width 353 height 37
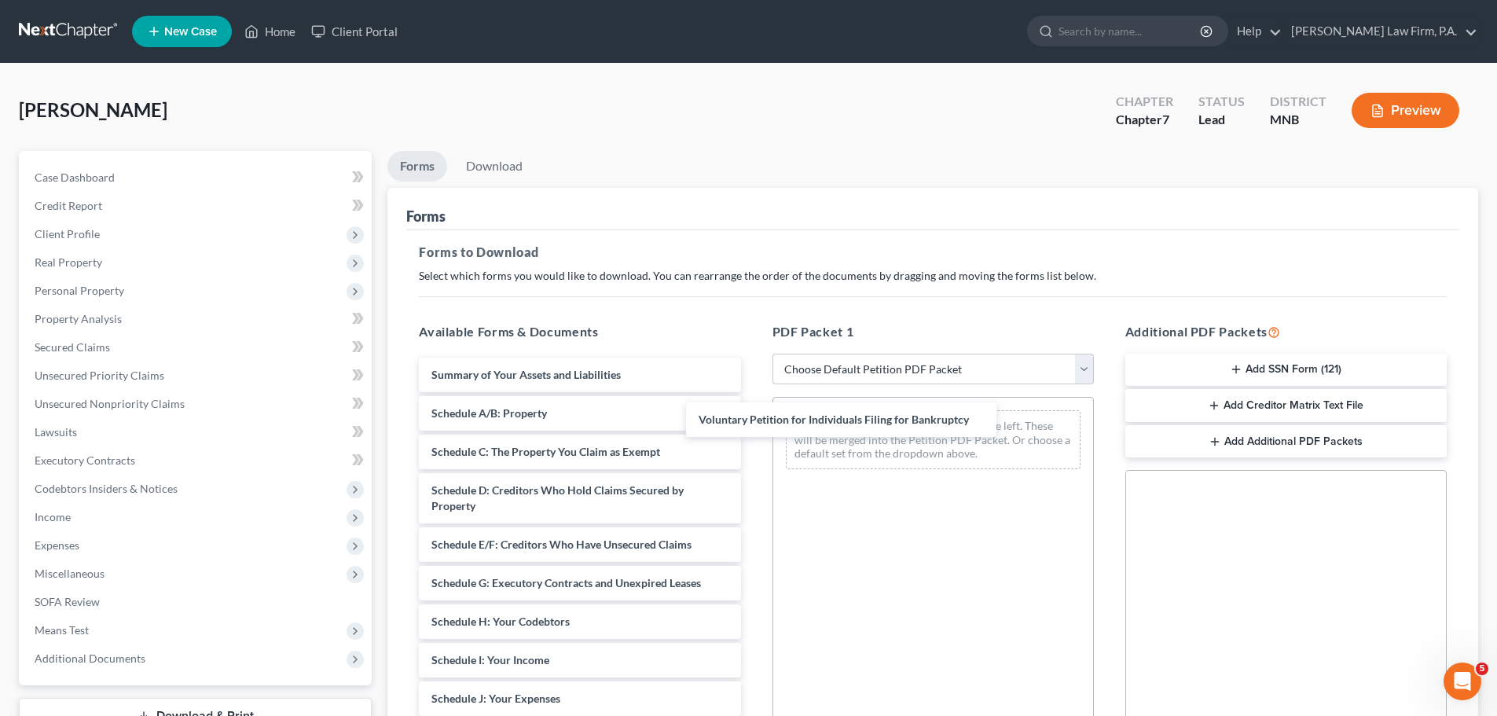
drag, startPoint x: 553, startPoint y: 376, endPoint x: 858, endPoint y: 424, distance: 308.6
click at [753, 424] on div "Voluntary Petition for Individuals Filing for Bankruptcy Voluntary Petition for…" at bounding box center [579, 715] width 347 height 714
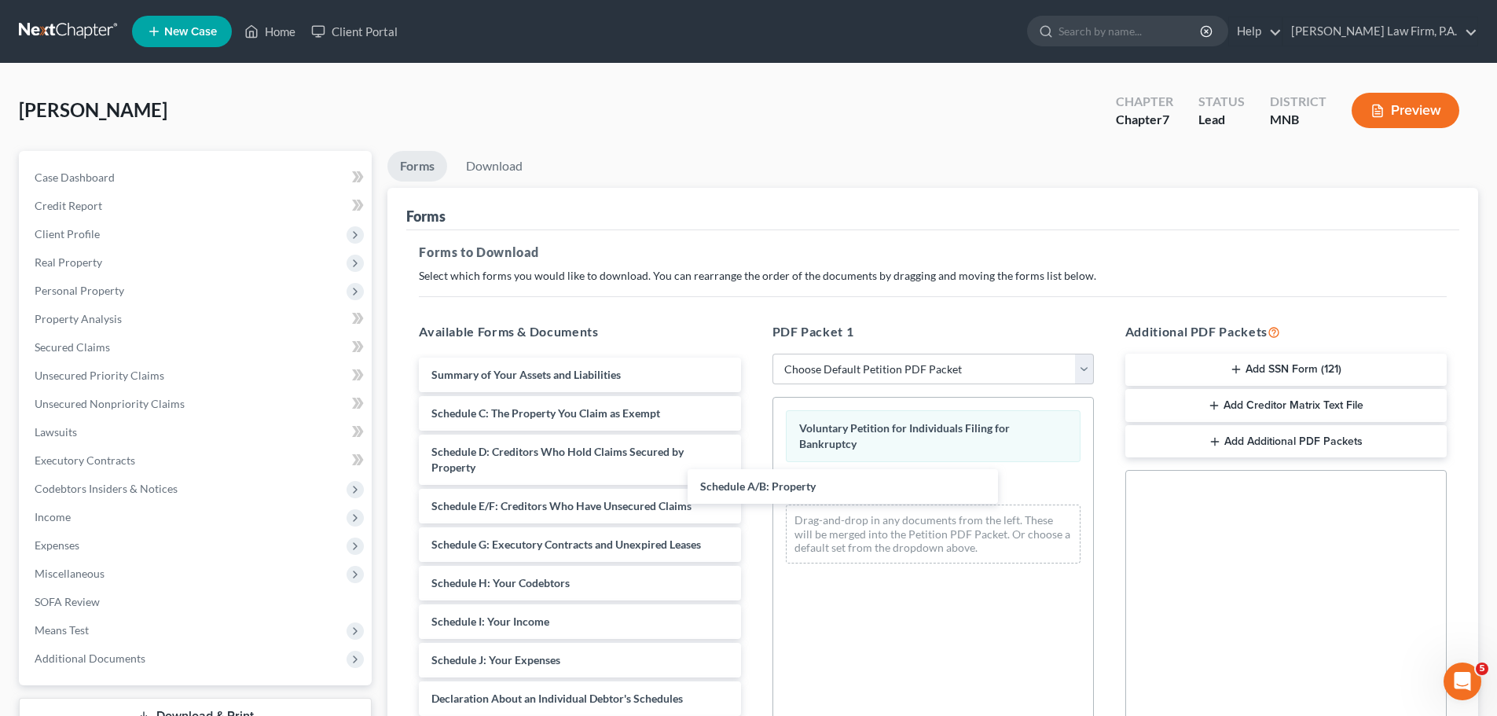
drag, startPoint x: 506, startPoint y: 413, endPoint x: 836, endPoint y: 494, distance: 339.8
click at [753, 494] on div "Schedule A/B: Property Summary of Your Assets and Liabilities Schedule A/B: Pro…" at bounding box center [579, 695] width 347 height 675
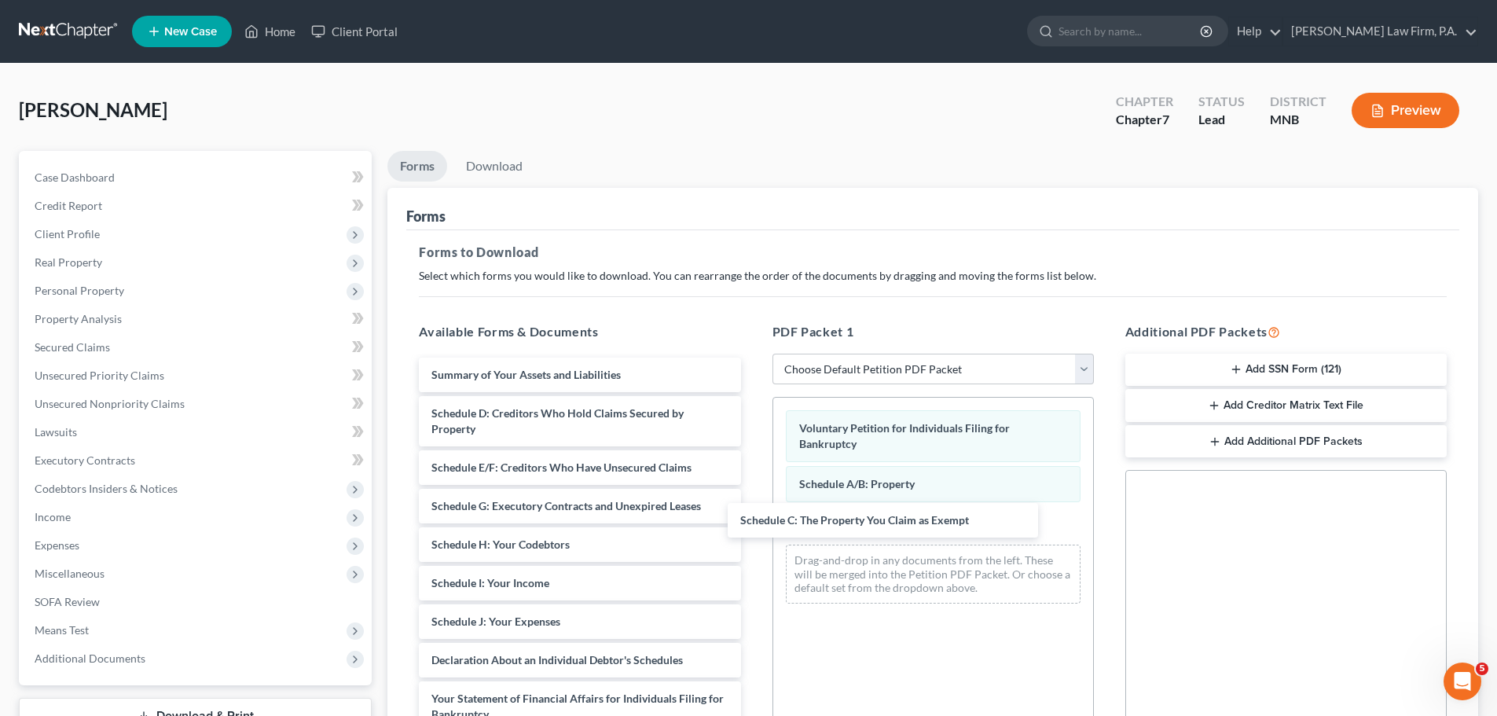
drag, startPoint x: 545, startPoint y: 413, endPoint x: 853, endPoint y: 519, distance: 326.8
click at [753, 519] on div "Schedule C: The Property You Claim as Exempt Summary of Your Assets and Liabili…" at bounding box center [579, 676] width 347 height 636
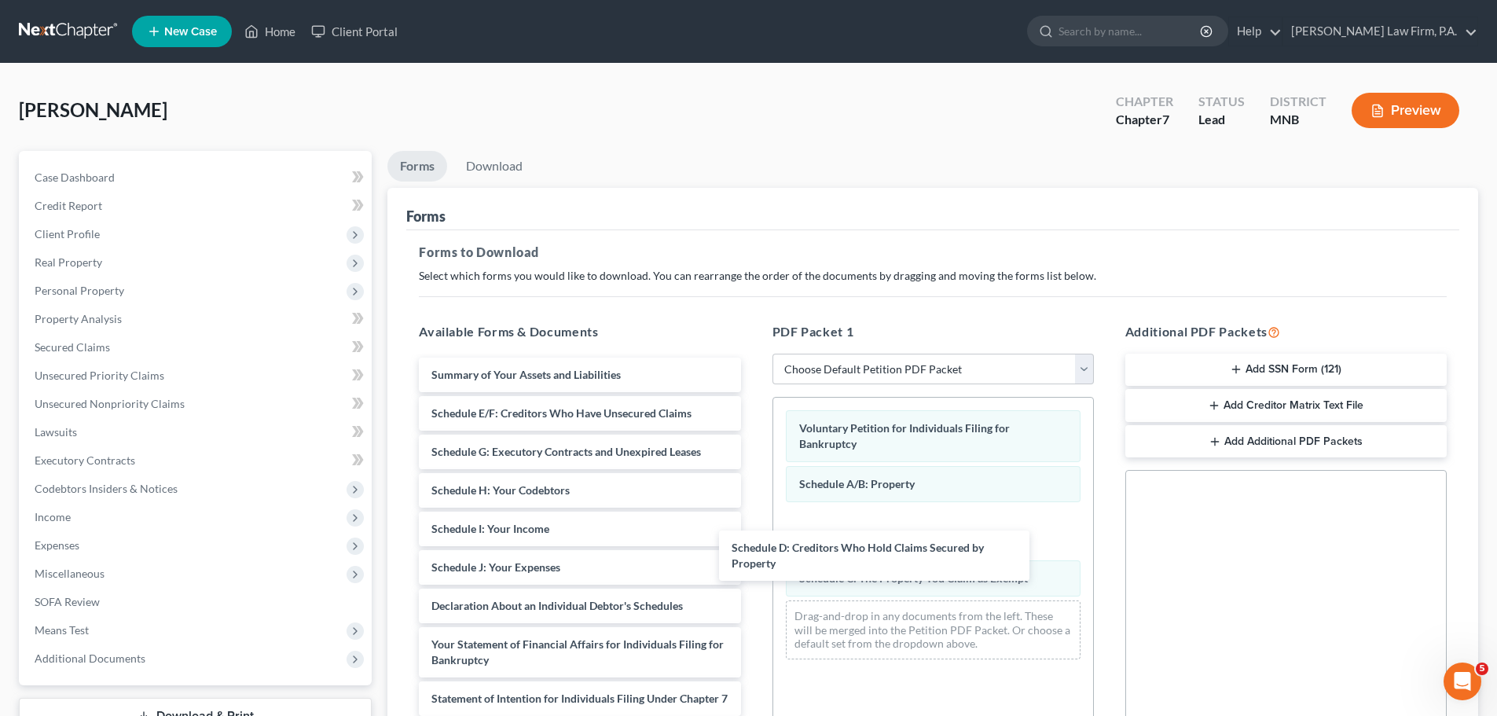
drag, startPoint x: 531, startPoint y: 412, endPoint x: 889, endPoint y: 570, distance: 390.9
click at [753, 569] on div "Schedule D: Creditors Who Hold Claims Secured by Property Summary of Your Asset…" at bounding box center [579, 649] width 347 height 582
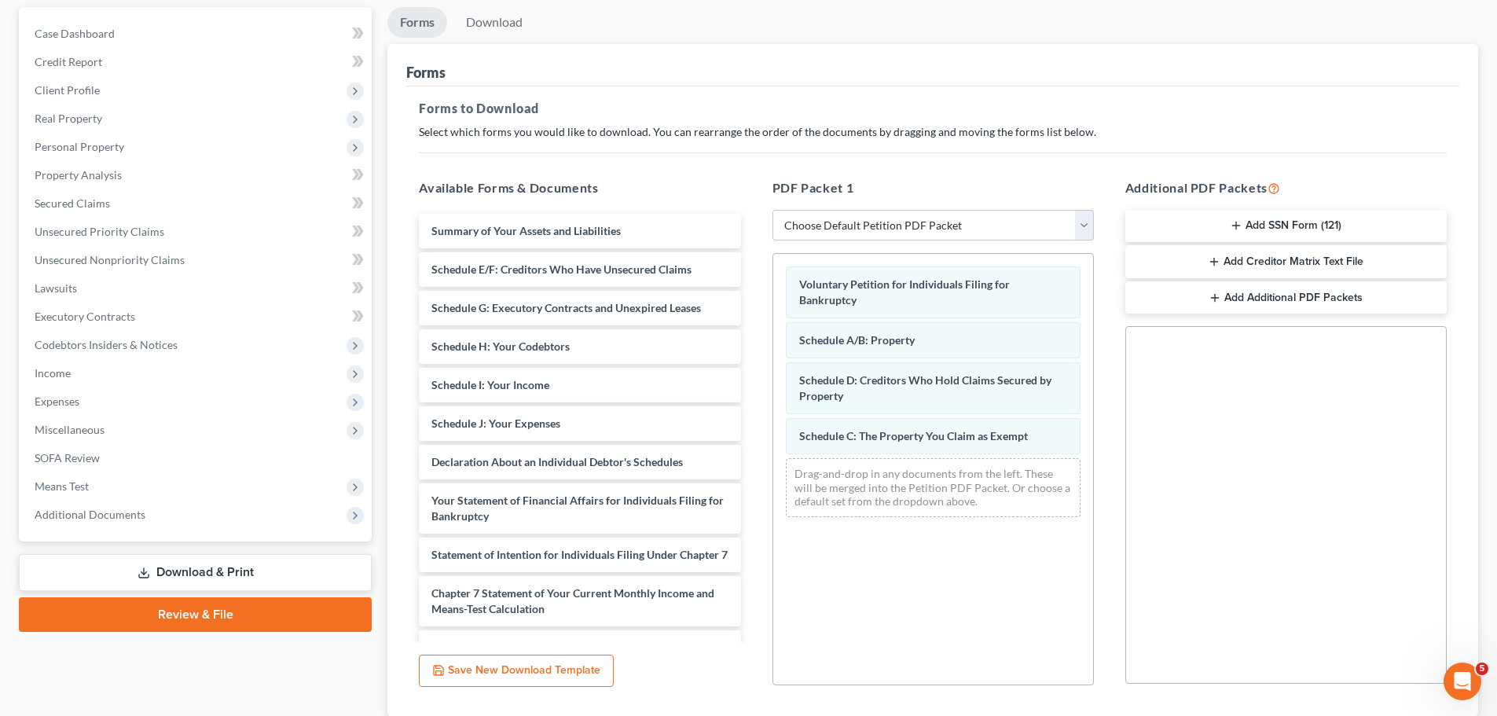
scroll to position [149, 0]
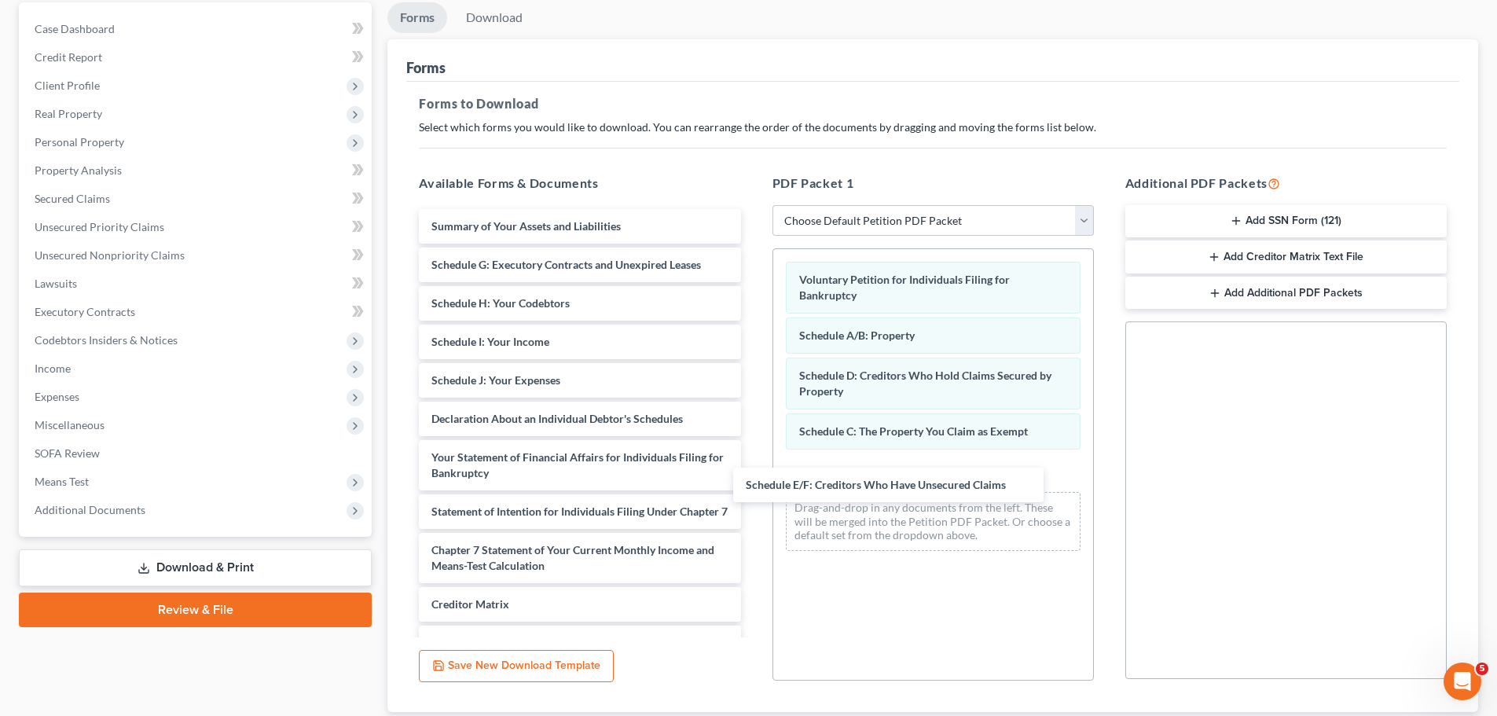
drag, startPoint x: 548, startPoint y: 267, endPoint x: 884, endPoint y: 497, distance: 406.5
click at [753, 497] on div "Schedule E/F: Creditors Who Have Unsecured Claims Summary of Your Assets and Li…" at bounding box center [579, 481] width 347 height 544
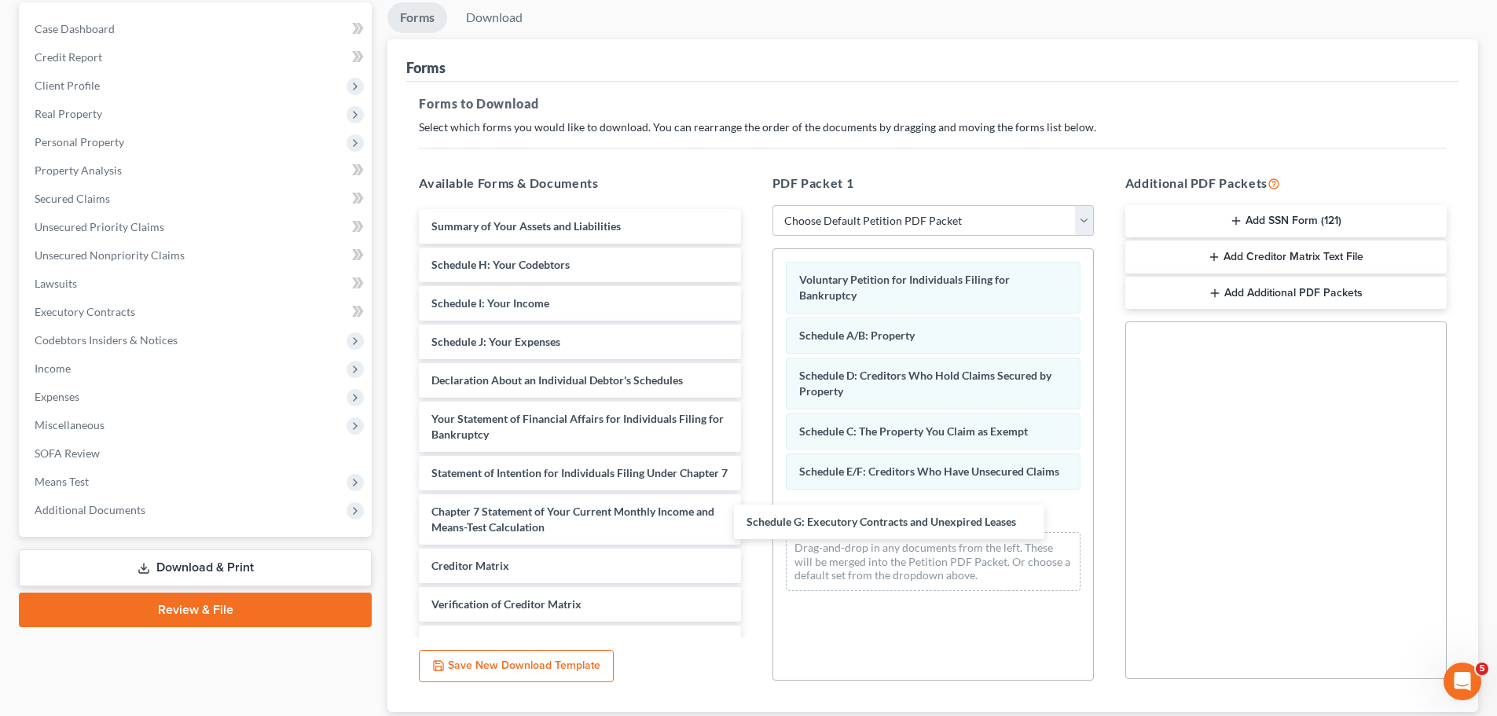
drag, startPoint x: 543, startPoint y: 262, endPoint x: 861, endPoint y: 518, distance: 408.5
click at [753, 519] on div "Schedule G: Executory Contracts and Unexpired Leases Summary of Your Assets and…" at bounding box center [579, 461] width 347 height 505
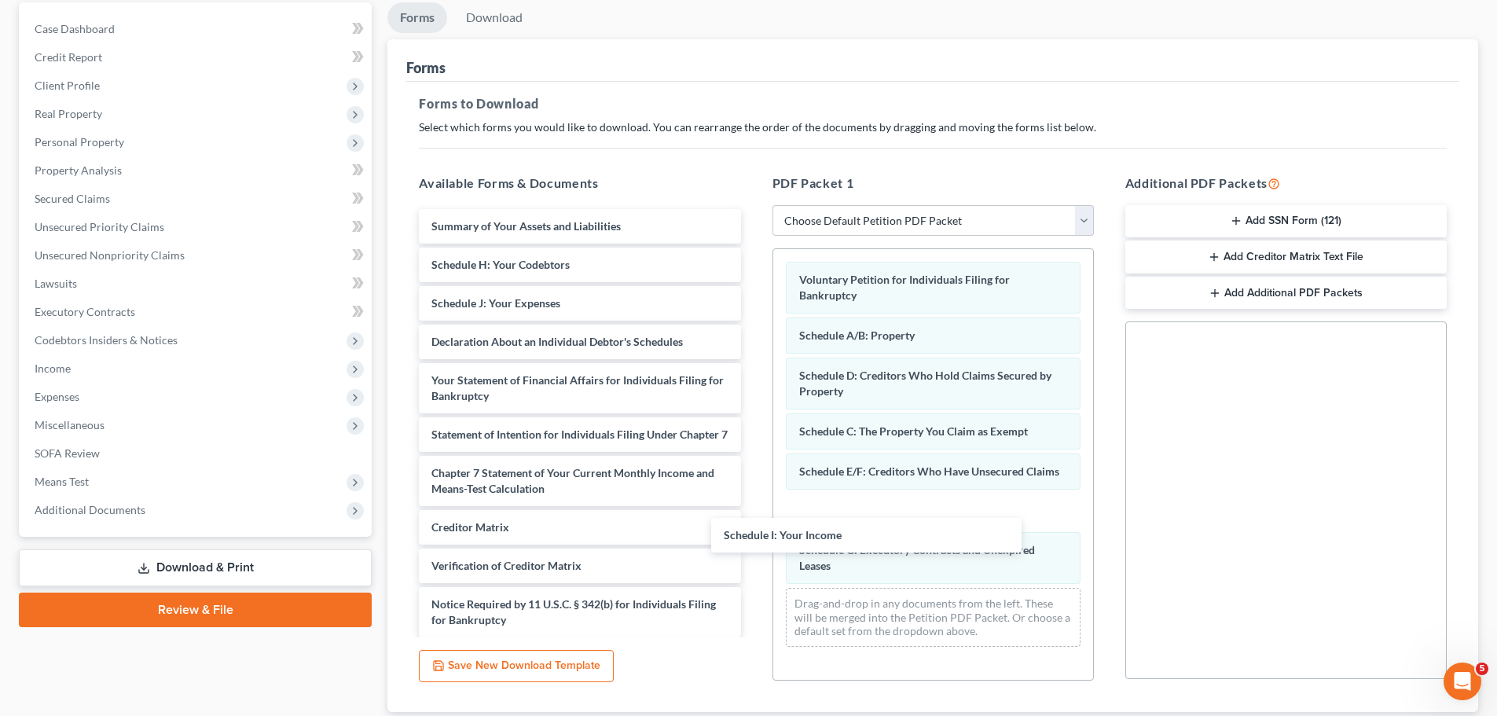
drag, startPoint x: 533, startPoint y: 303, endPoint x: 835, endPoint y: 542, distance: 386.0
click at [753, 542] on div "Schedule I: Your Income Summary of Your Assets and Liabilities Schedule H: Your…" at bounding box center [579, 442] width 347 height 467
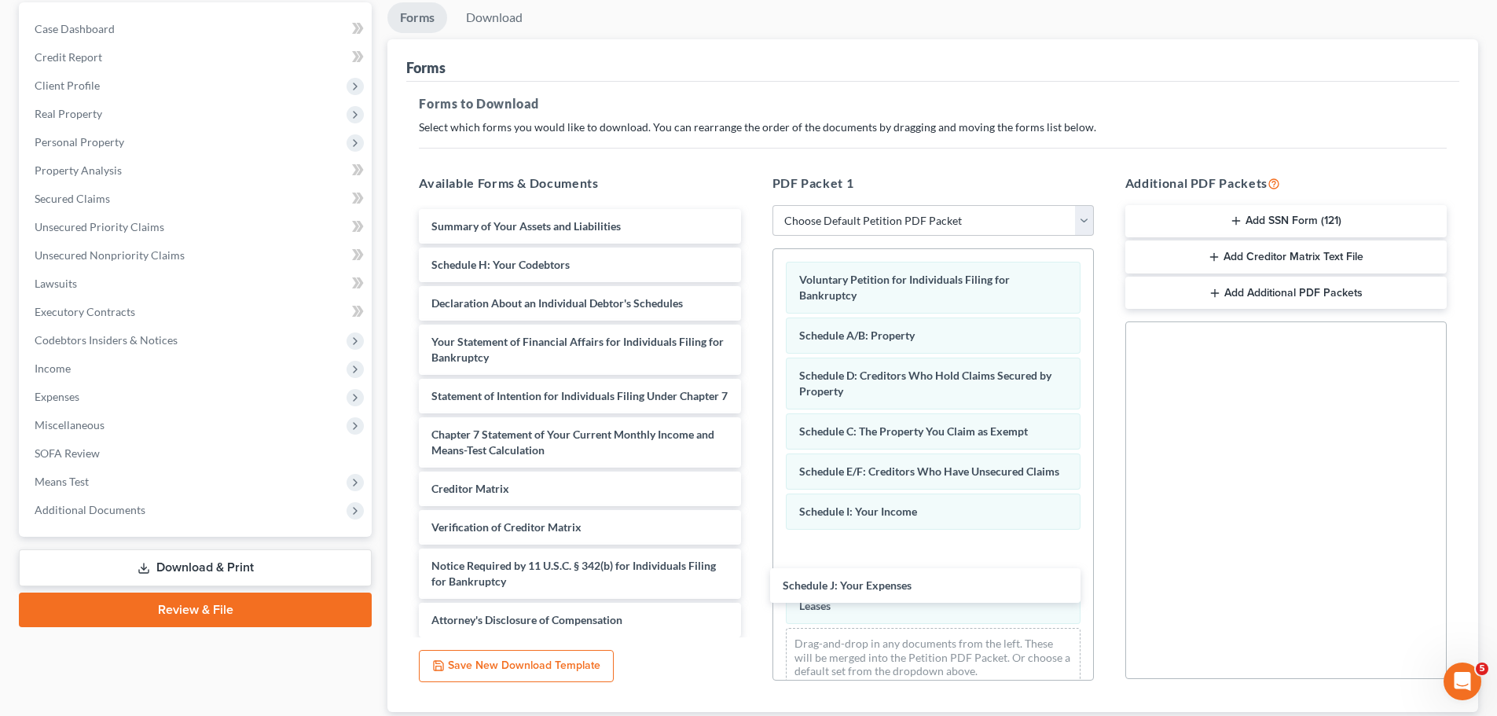
drag, startPoint x: 522, startPoint y: 306, endPoint x: 885, endPoint y: 587, distance: 459.3
click at [753, 592] on div "Schedule J: Your Expenses Summary of Your Assets and Liabilities Schedule H: Yo…" at bounding box center [579, 423] width 347 height 428
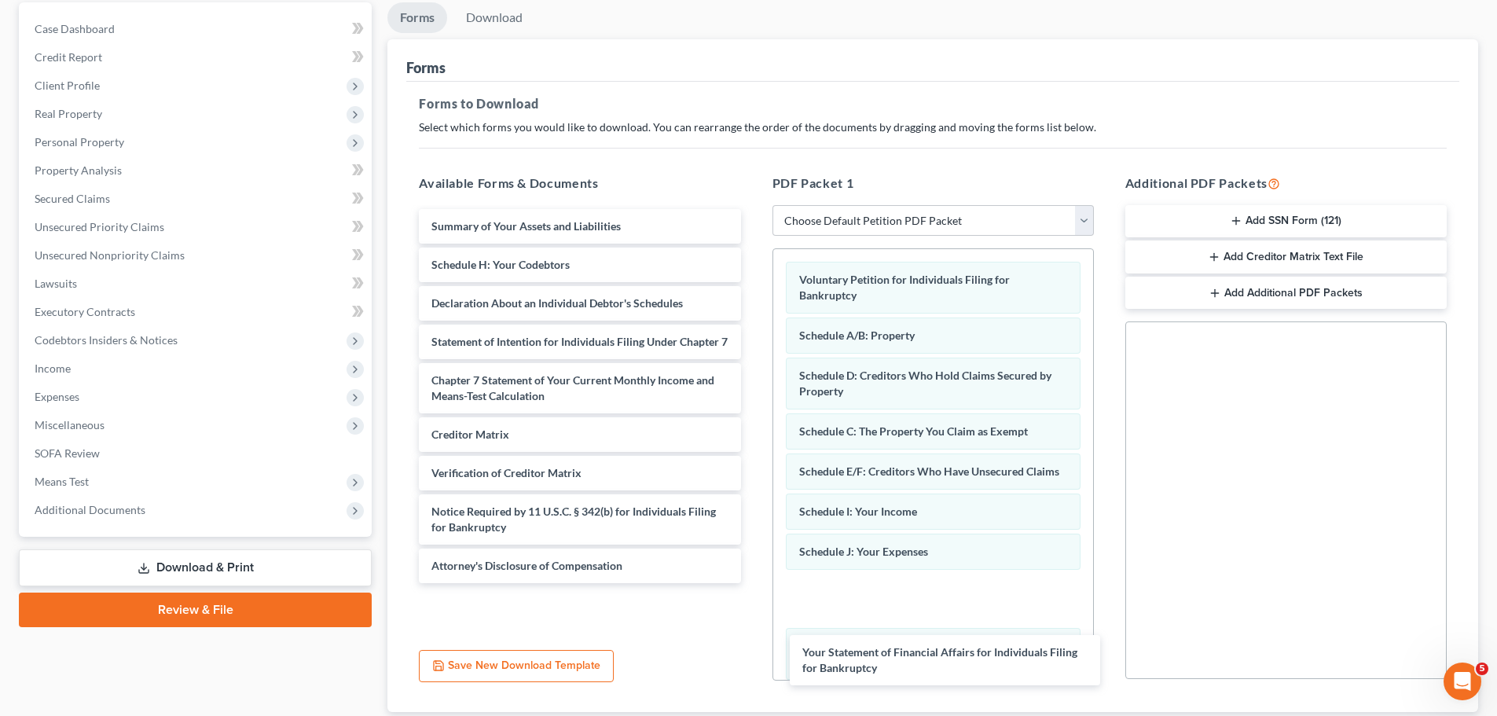
drag, startPoint x: 504, startPoint y: 353, endPoint x: 879, endPoint y: 665, distance: 487.7
click at [753, 583] on div "Your Statement of Financial Affairs for Individuals Filing for Bankruptcy Summa…" at bounding box center [579, 396] width 347 height 374
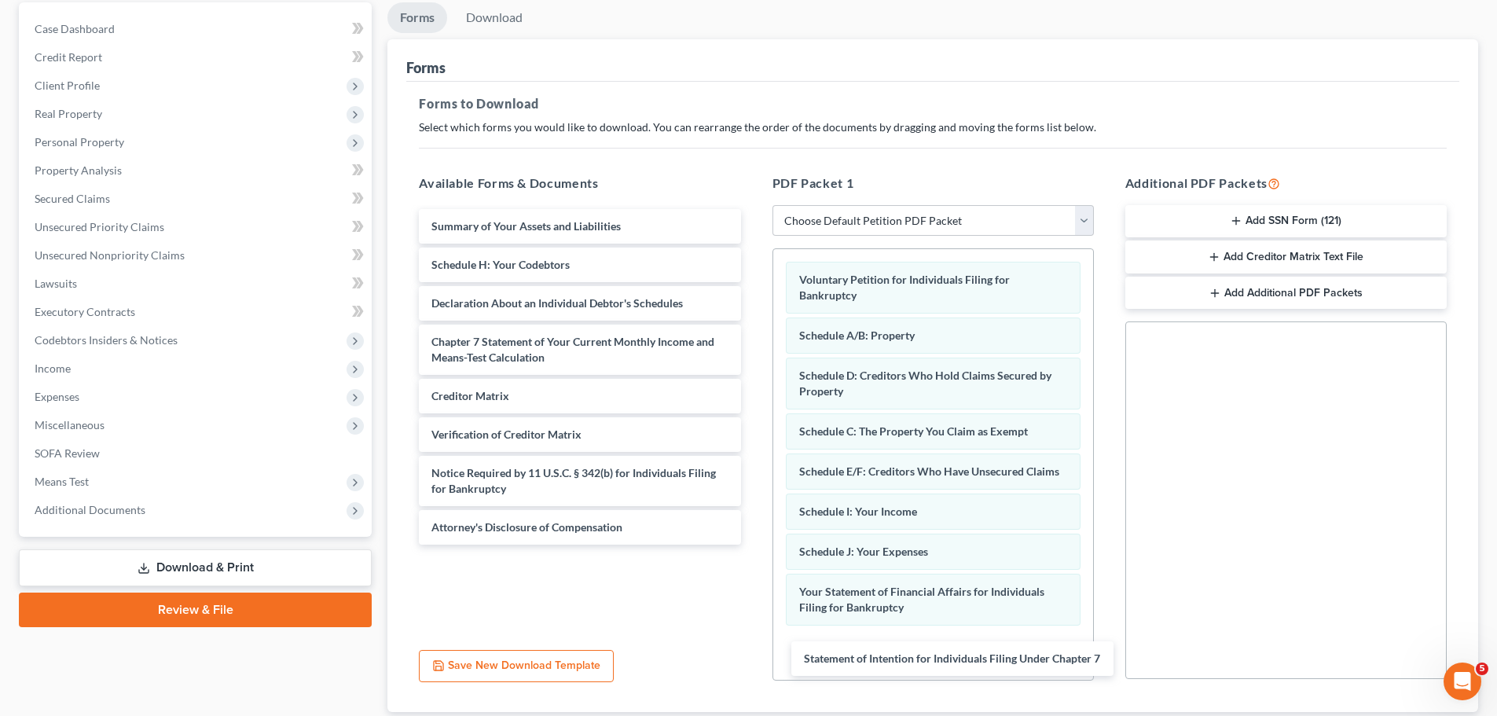
drag, startPoint x: 515, startPoint y: 348, endPoint x: 888, endPoint y: 665, distance: 488.9
click at [753, 545] on div "Statement of Intention for Individuals Filing Under Chapter 7 Summary of Your A…" at bounding box center [579, 377] width 347 height 336
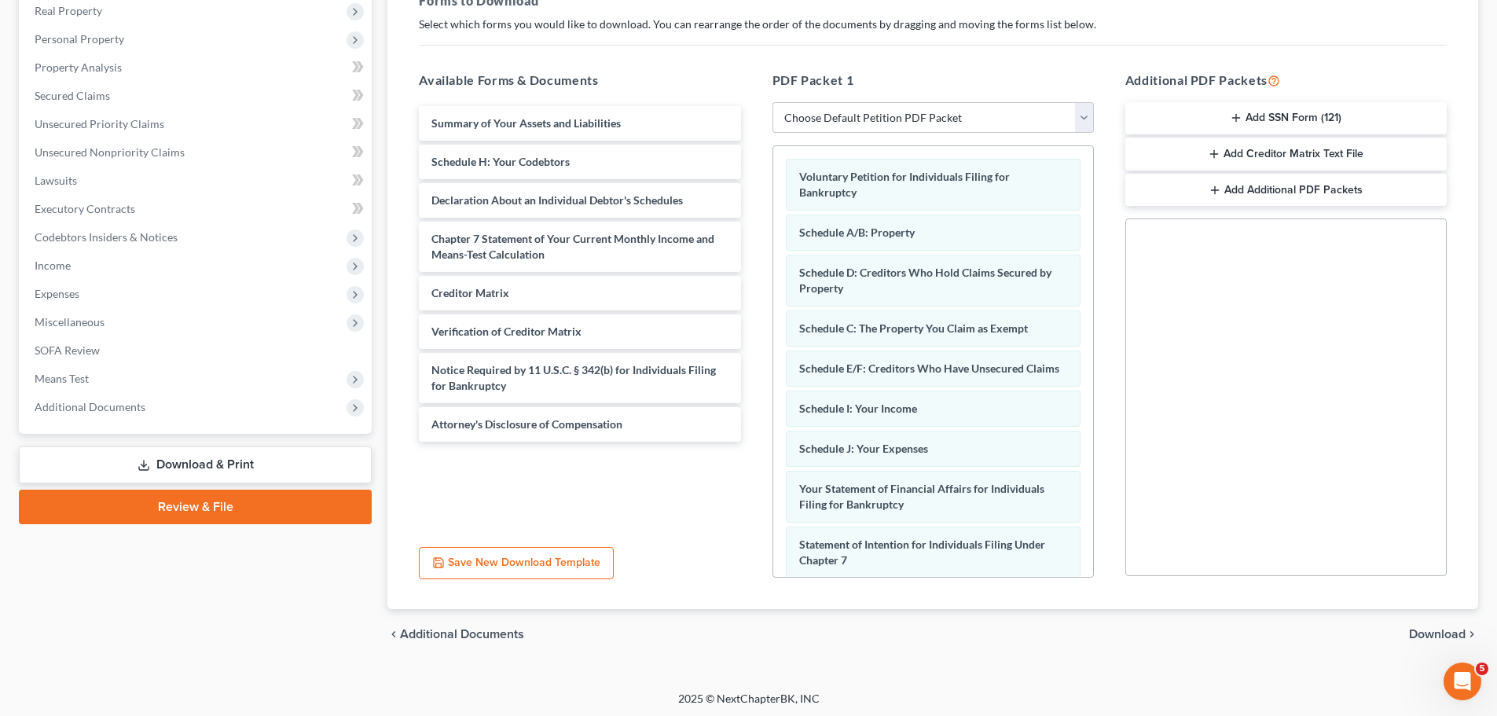
scroll to position [255, 0]
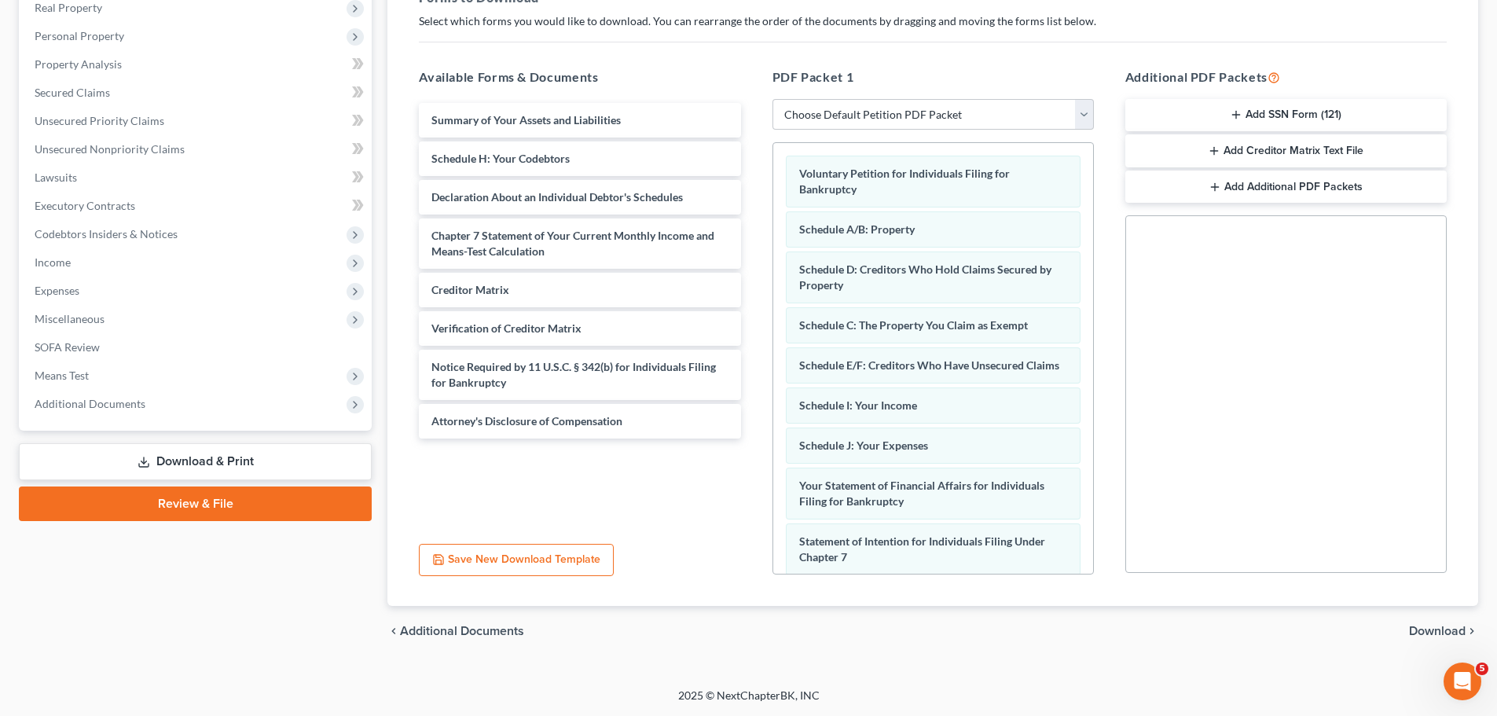
click at [1433, 633] on span "Download" at bounding box center [1437, 631] width 57 height 13
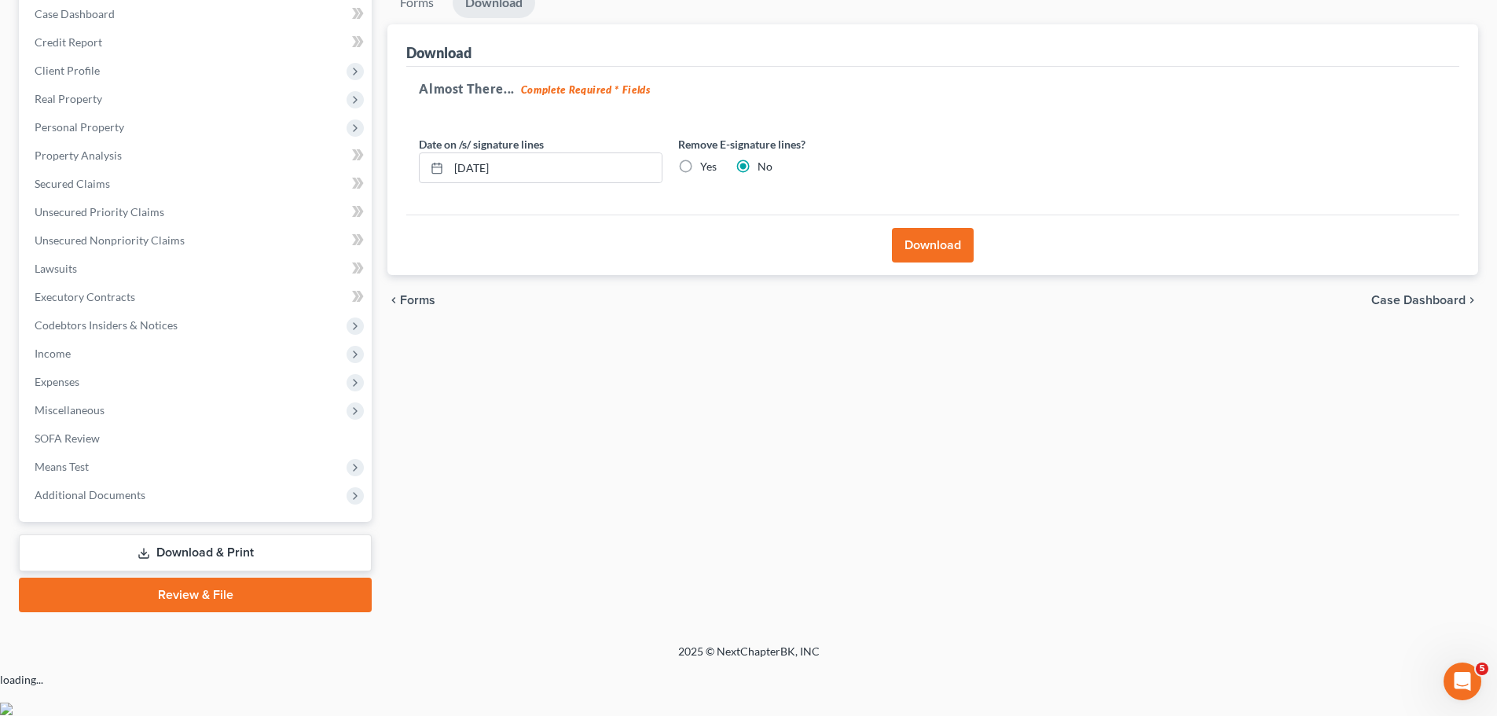
scroll to position [119, 0]
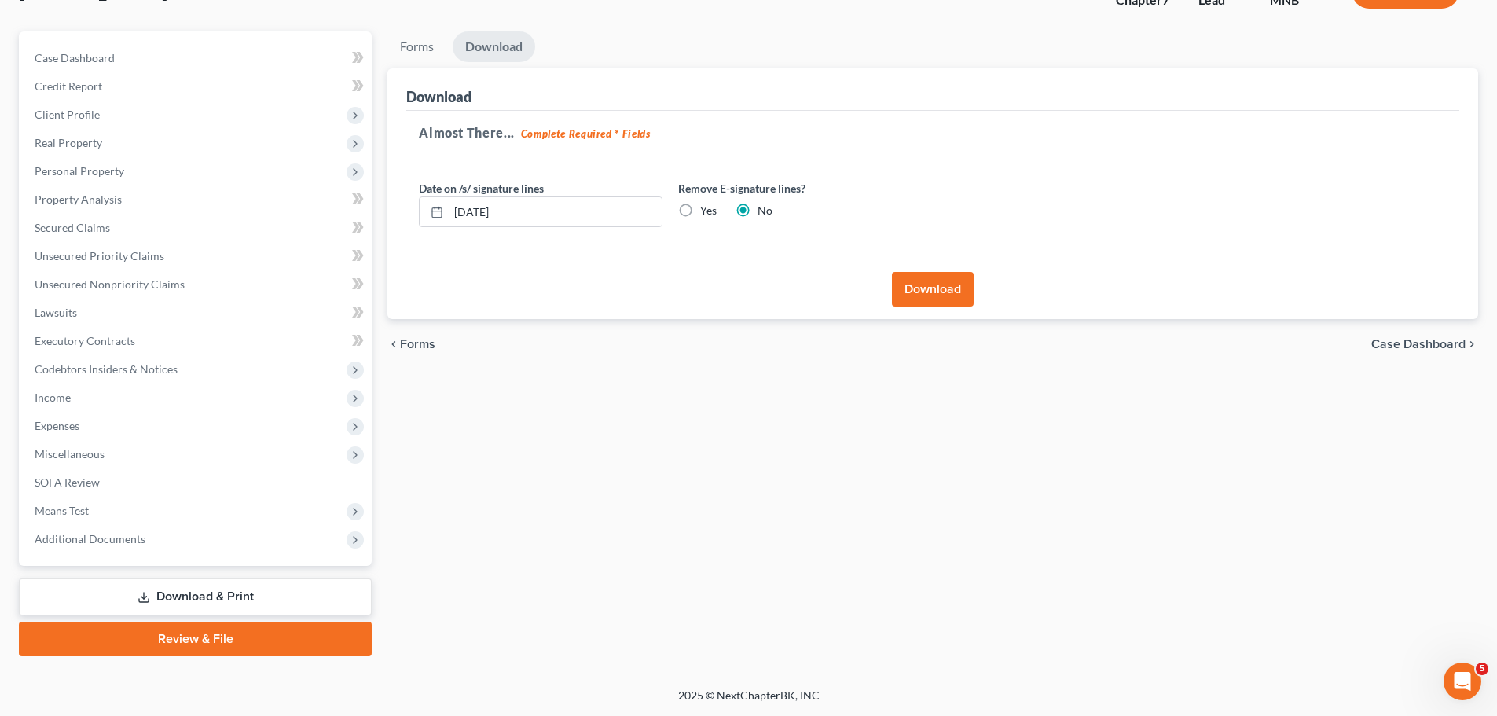
click at [925, 296] on button "Download" at bounding box center [933, 289] width 82 height 35
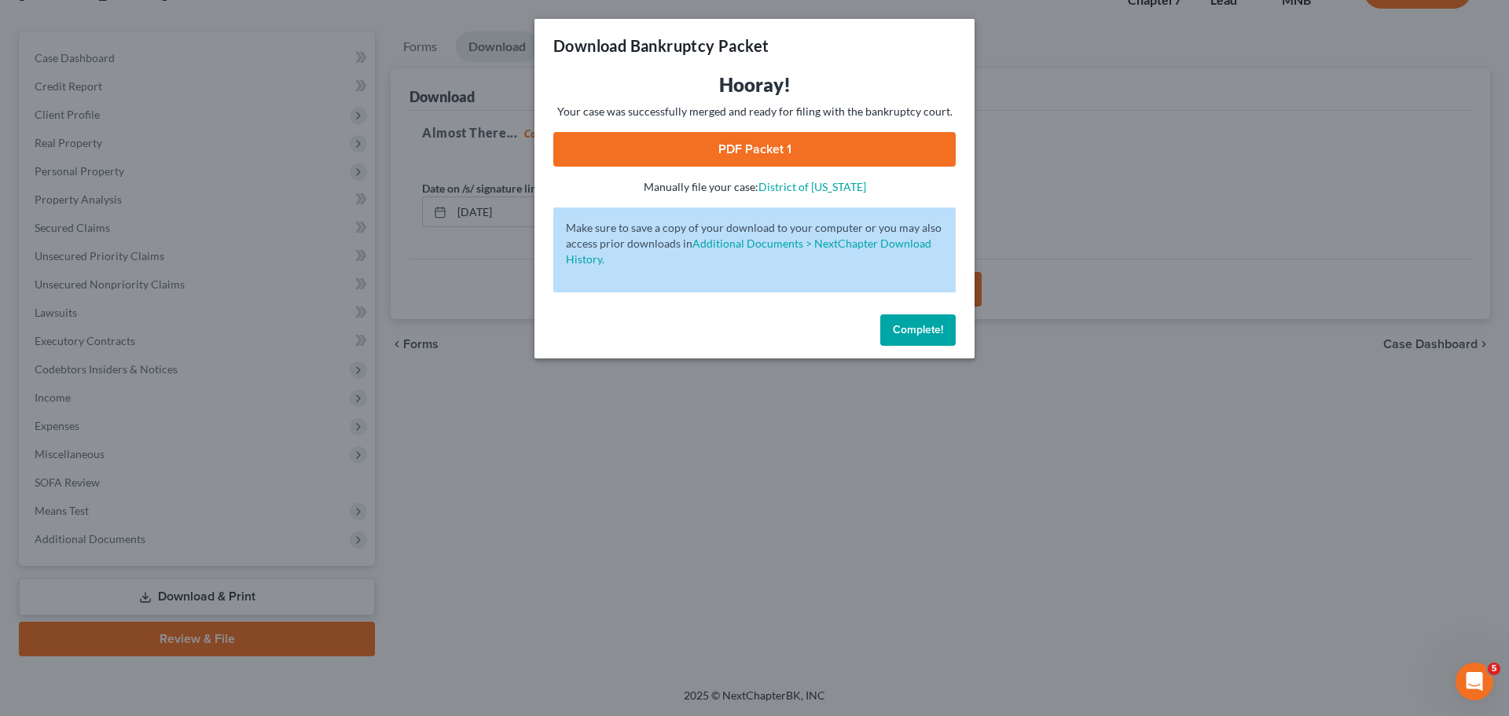
click at [754, 149] on link "PDF Packet 1" at bounding box center [754, 149] width 402 height 35
click at [908, 338] on button "Complete!" at bounding box center [917, 329] width 75 height 31
